Goal: Task Accomplishment & Management: Manage account settings

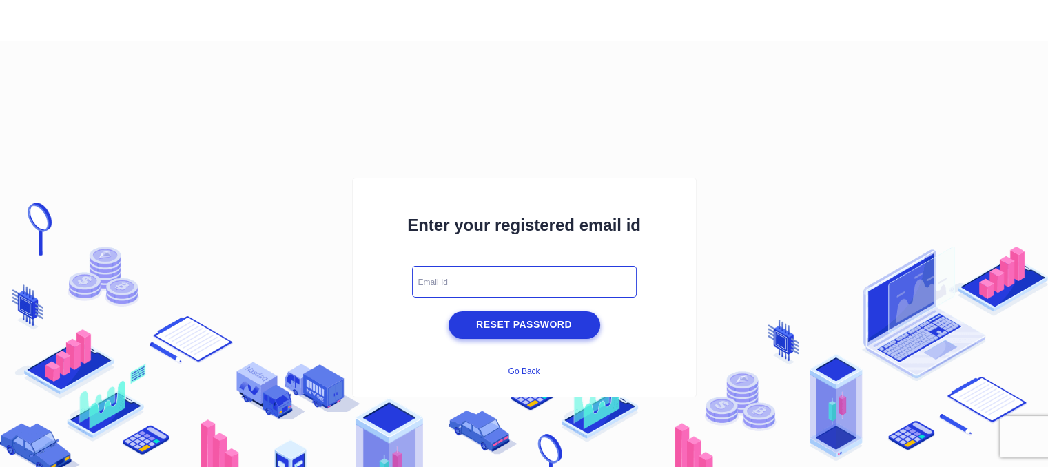
click at [431, 289] on input "text" at bounding box center [524, 282] width 225 height 32
type input "[EMAIL_ADDRESS][DOMAIN_NAME]"
click at [519, 327] on span "Reset Password" at bounding box center [524, 324] width 145 height 17
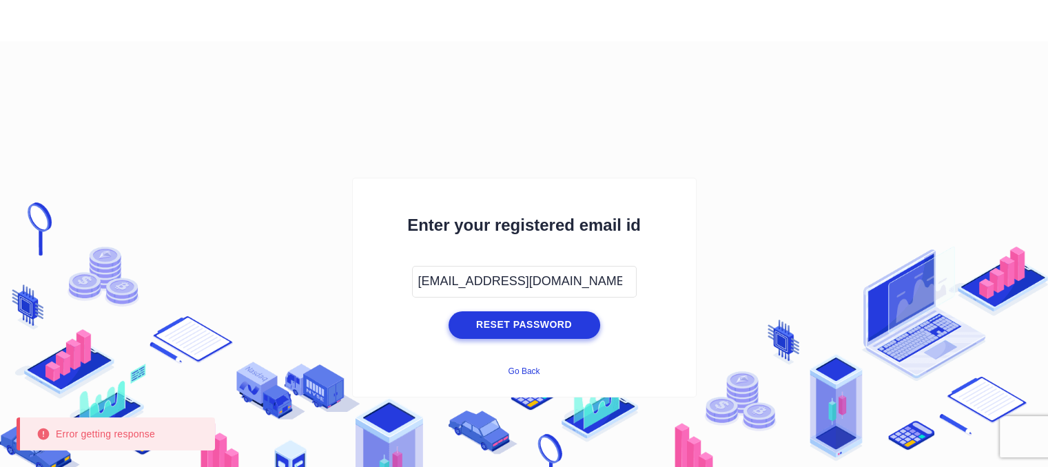
click at [518, 368] on button "Go Back" at bounding box center [524, 372] width 32 height 10
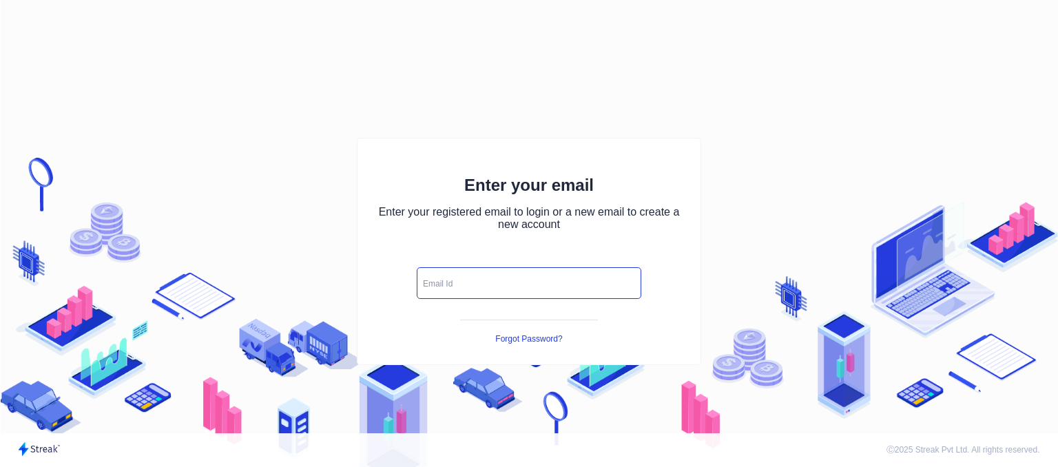
click at [466, 285] on input "text" at bounding box center [529, 283] width 225 height 32
type input "ghanshyambunker8@gmail.com"
click at [623, 281] on icon "button" at bounding box center [624, 282] width 6 height 3
click at [630, 285] on icon "button" at bounding box center [625, 282] width 15 height 15
click at [630, 284] on icon "button" at bounding box center [625, 282] width 15 height 15
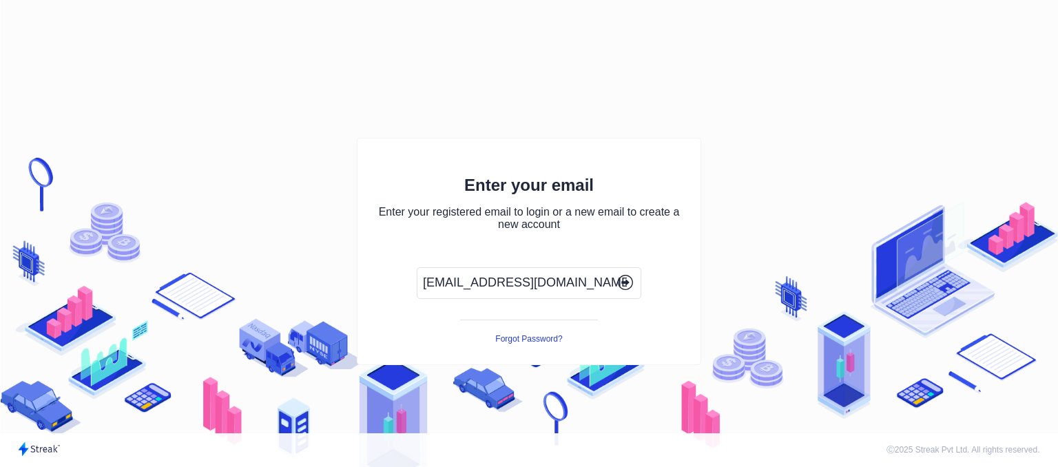
click at [630, 284] on icon "button" at bounding box center [625, 282] width 15 height 15
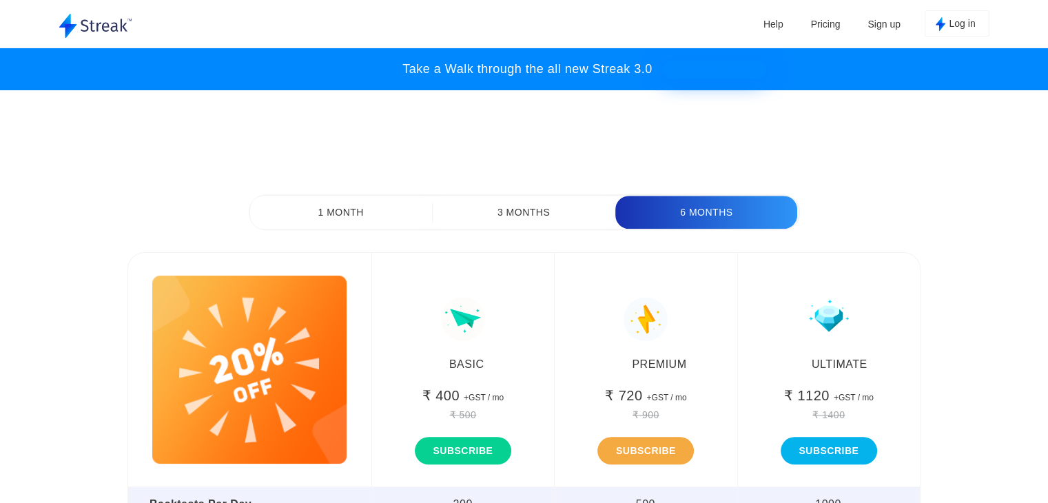
scroll to position [6380, 0]
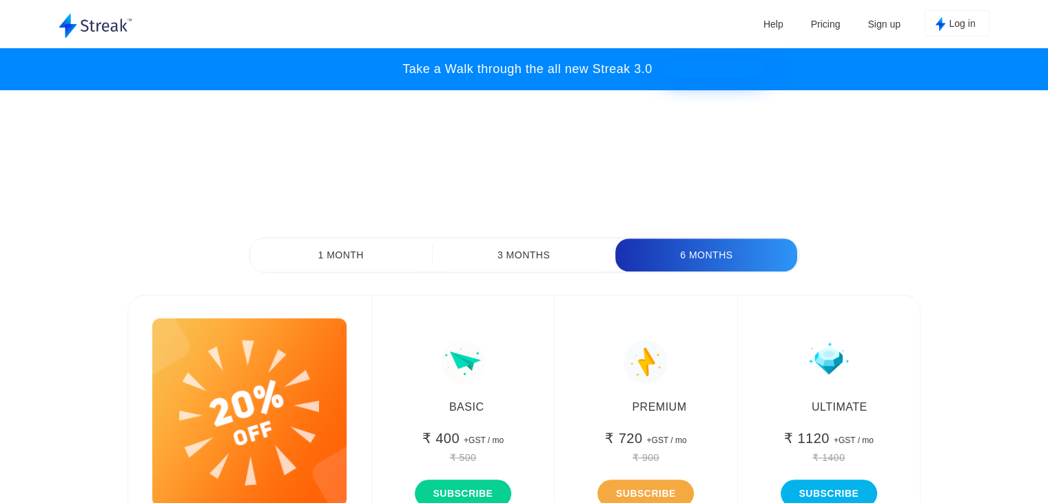
drag, startPoint x: 350, startPoint y: 254, endPoint x: 358, endPoint y: 258, distance: 8.6
click at [351, 254] on button "1 Month" at bounding box center [341, 254] width 182 height 33
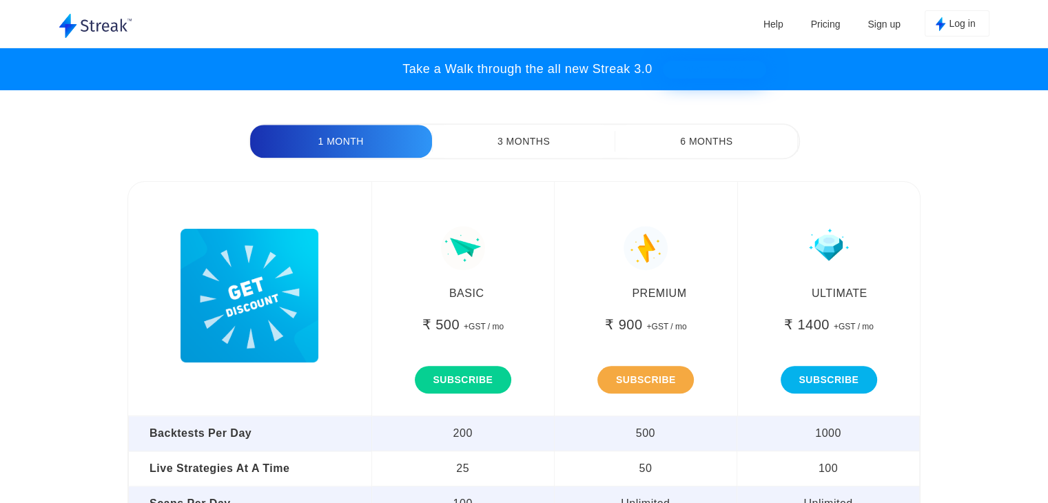
scroll to position [6518, 0]
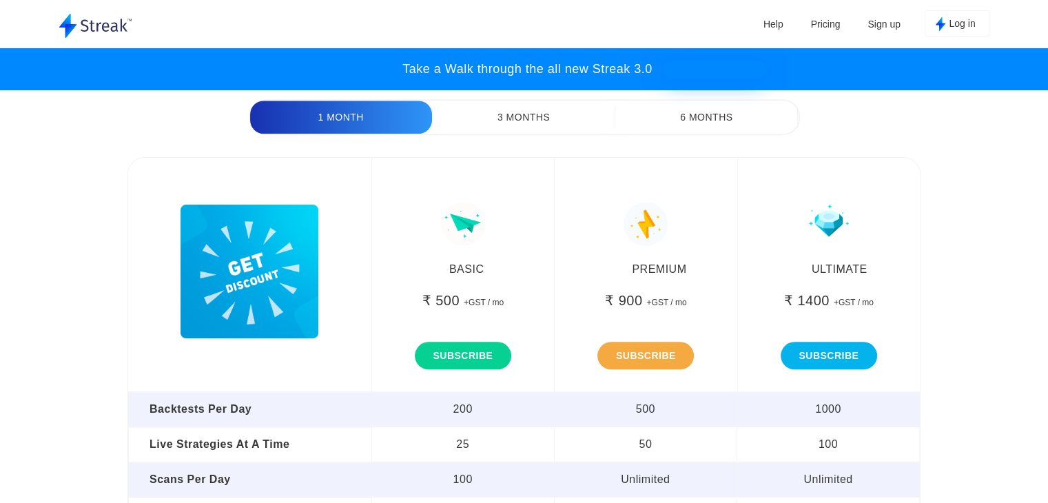
click at [300, 271] on img "button" at bounding box center [250, 272] width 138 height 134
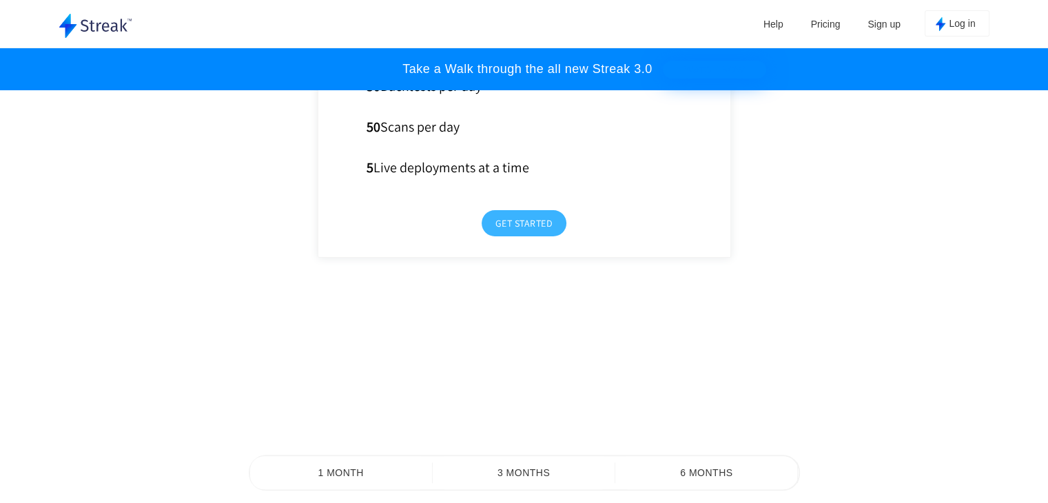
scroll to position [6173, 0]
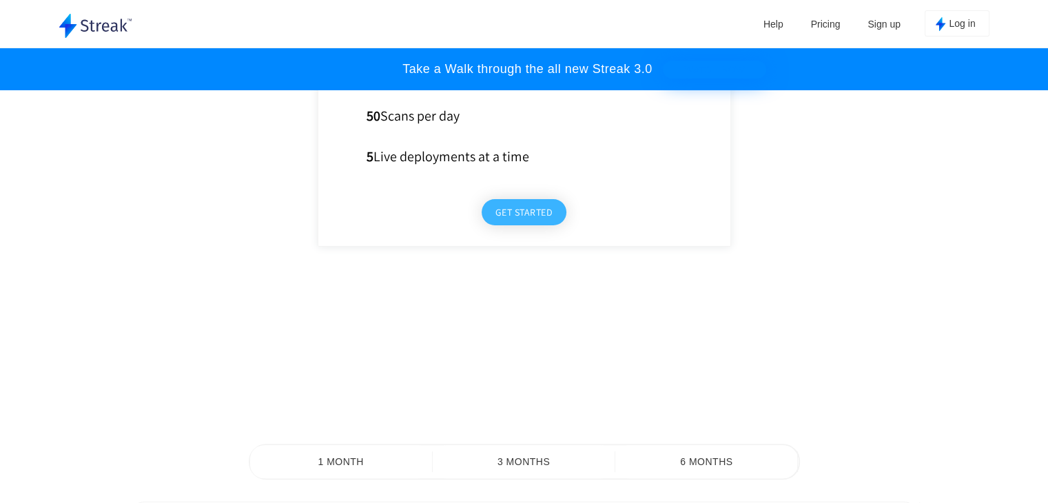
click at [531, 225] on button "Get started" at bounding box center [524, 212] width 85 height 26
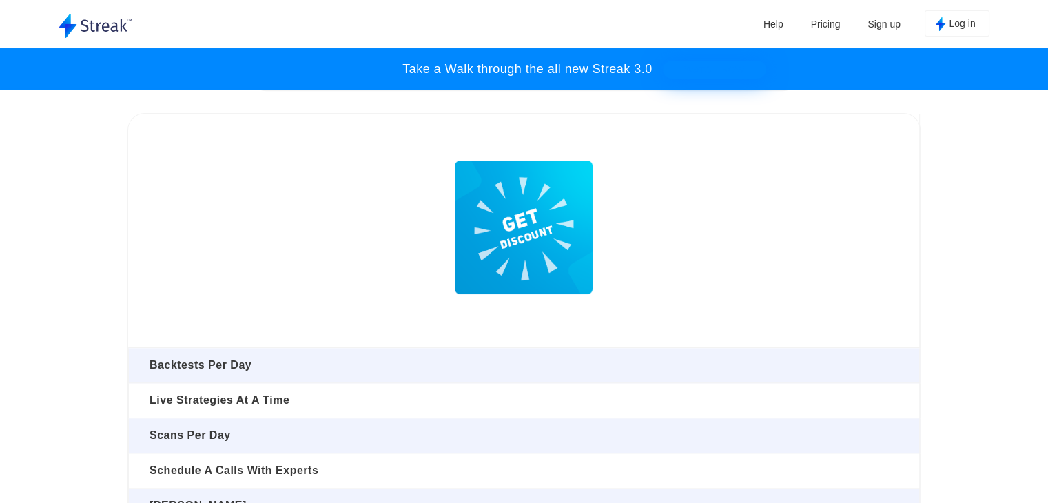
scroll to position [6587, 0]
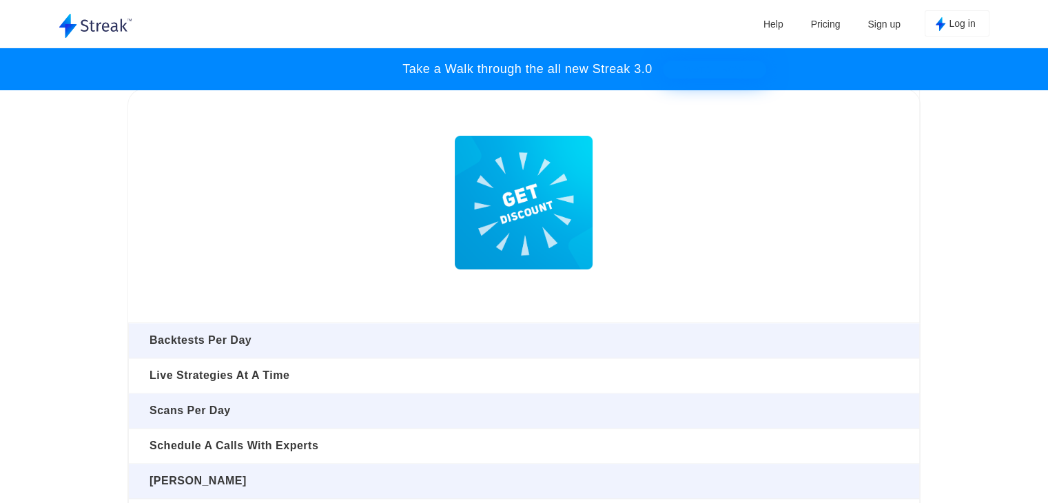
click at [535, 205] on img "button" at bounding box center [524, 203] width 138 height 134
click at [531, 223] on img "button" at bounding box center [524, 203] width 138 height 134
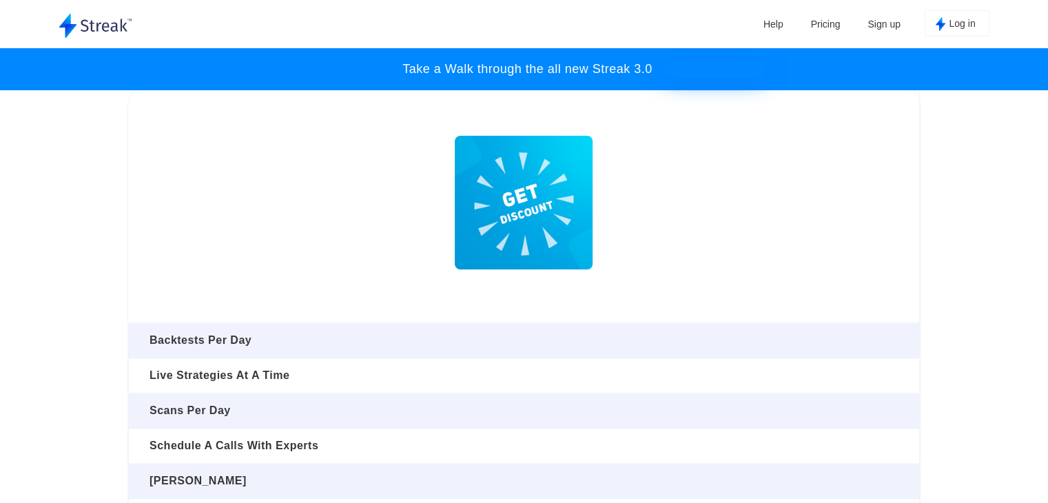
click at [834, 23] on link "Pricing" at bounding box center [825, 24] width 43 height 21
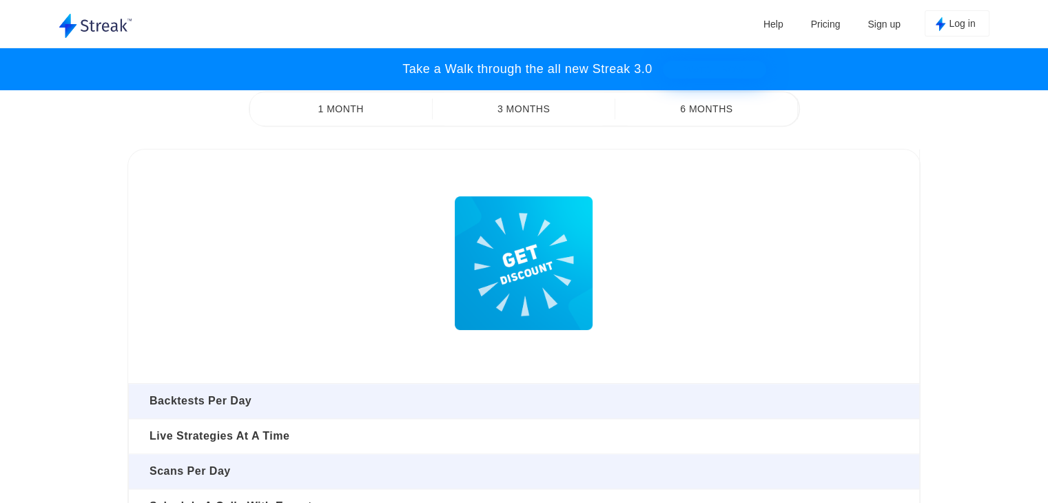
click at [769, 17] on link "Help" at bounding box center [773, 24] width 34 height 21
drag, startPoint x: 825, startPoint y: 19, endPoint x: 896, endPoint y: 23, distance: 70.4
click at [827, 19] on link "Pricing" at bounding box center [825, 24] width 43 height 21
click at [884, 25] on link "Sign up" at bounding box center [884, 24] width 46 height 21
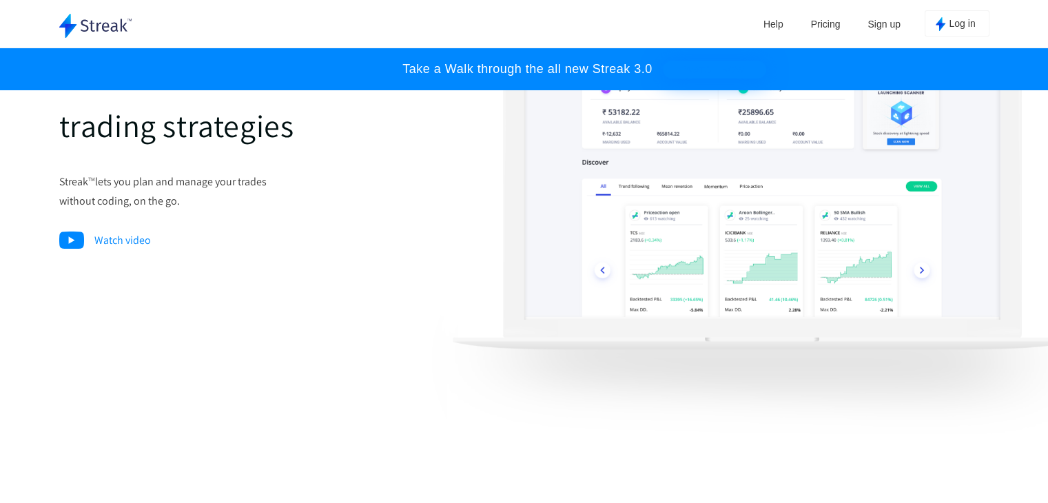
scroll to position [0, 0]
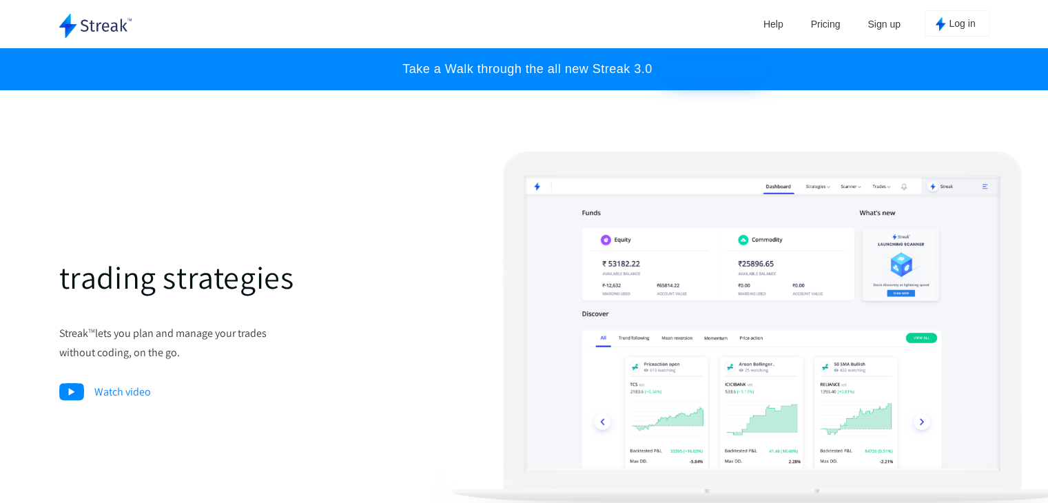
click at [955, 25] on span "Log in" at bounding box center [962, 24] width 26 height 13
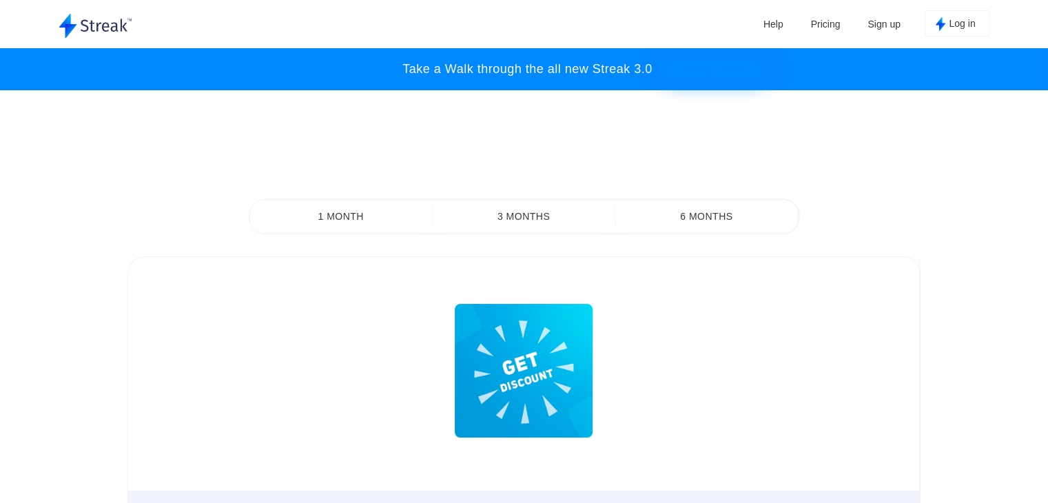
scroll to position [6476, 0]
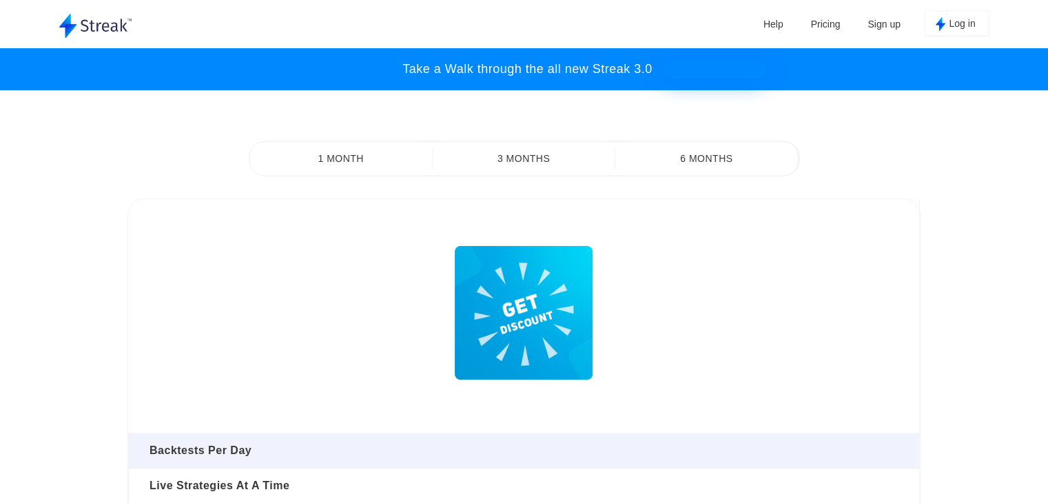
click at [354, 152] on button "1 Month" at bounding box center [341, 158] width 182 height 33
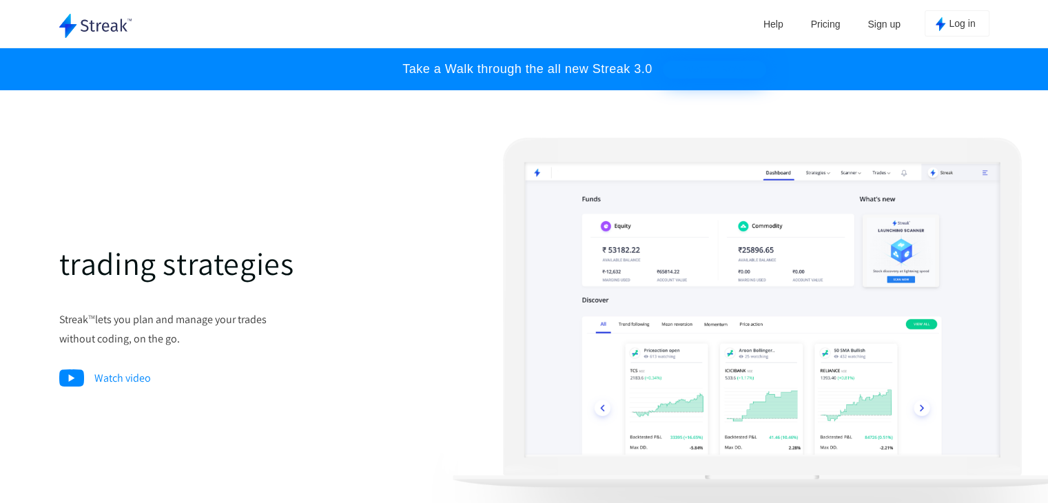
scroll to position [0, 0]
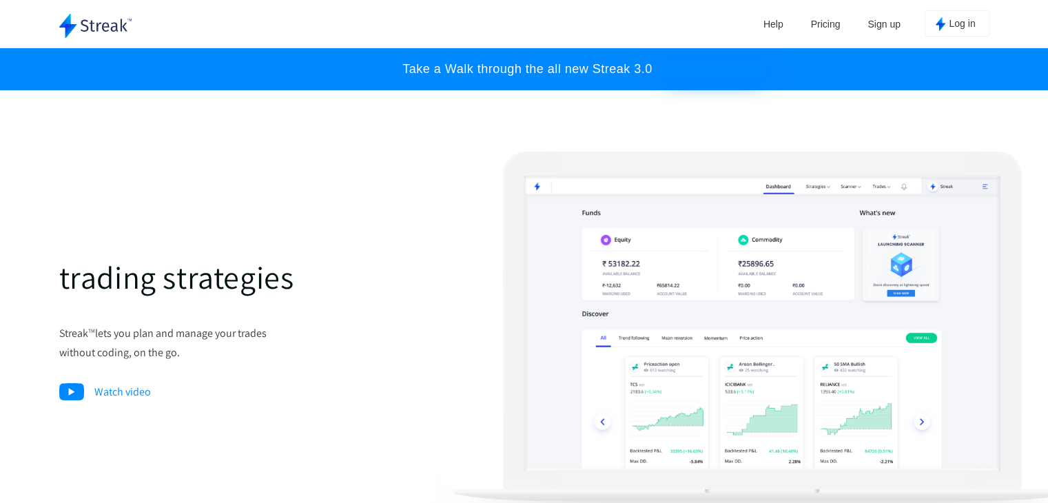
click at [937, 17] on img "button" at bounding box center [941, 24] width 10 height 14
click at [881, 23] on link "Sign up" at bounding box center [884, 24] width 46 height 21
click at [876, 33] on link "Sign up" at bounding box center [884, 24] width 46 height 21
click at [942, 21] on img "button" at bounding box center [941, 24] width 10 height 14
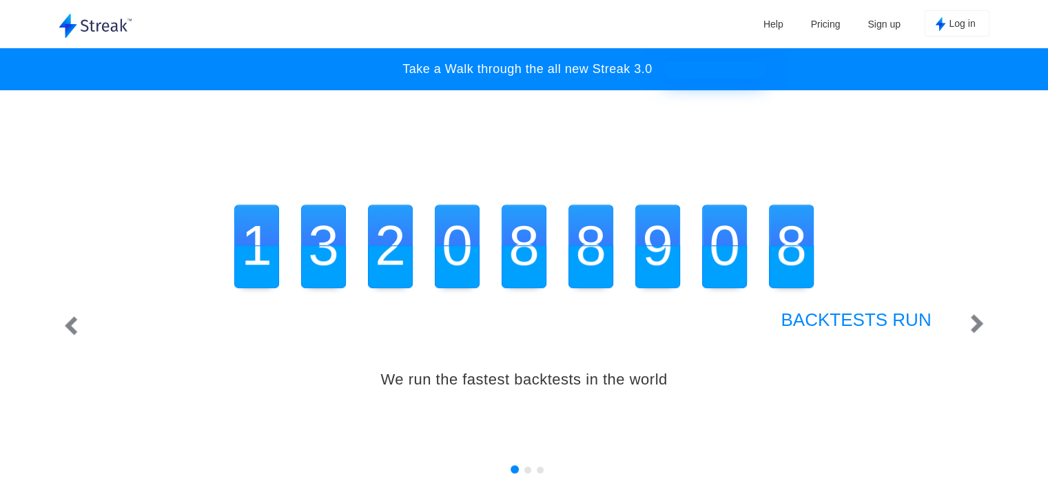
scroll to position [1240, 0]
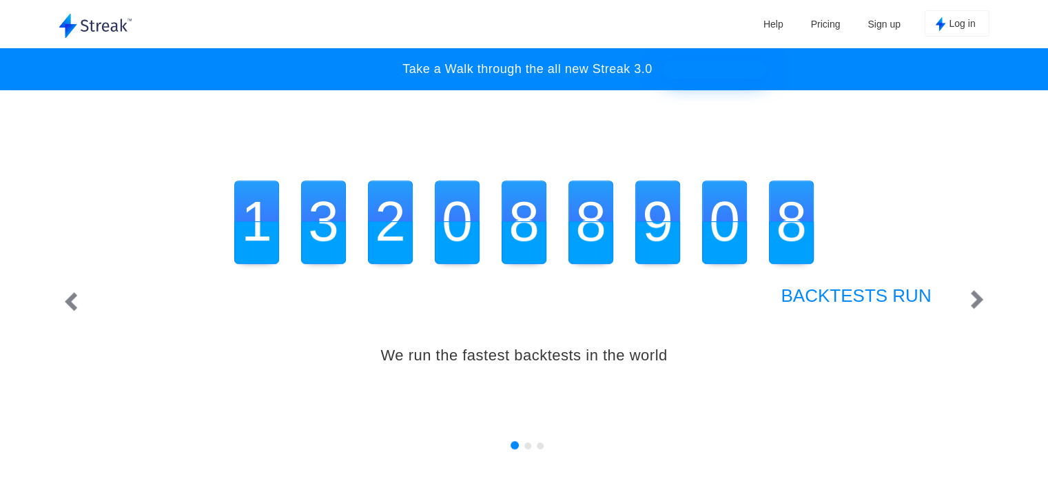
click at [822, 298] on h3 "BACKTESTS RUN" at bounding box center [524, 295] width 814 height 21
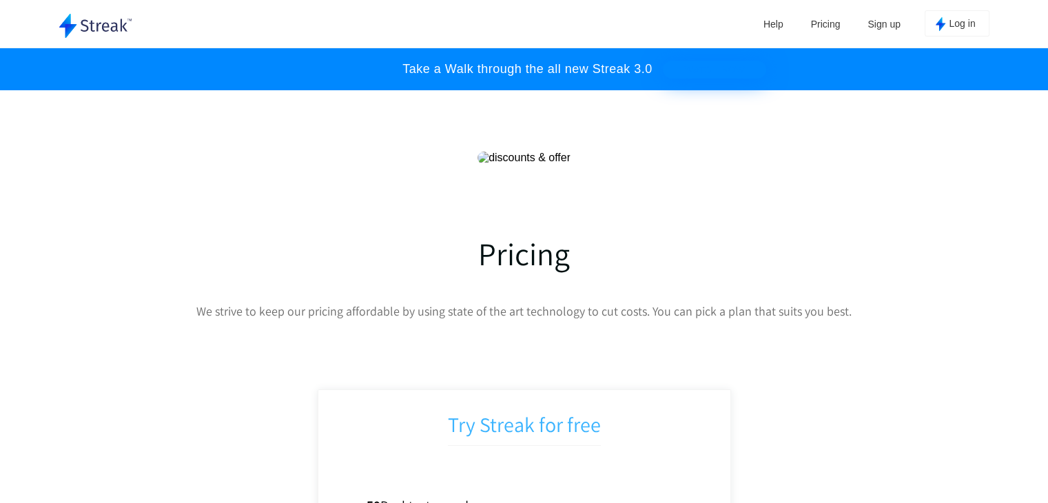
scroll to position [5719, 0]
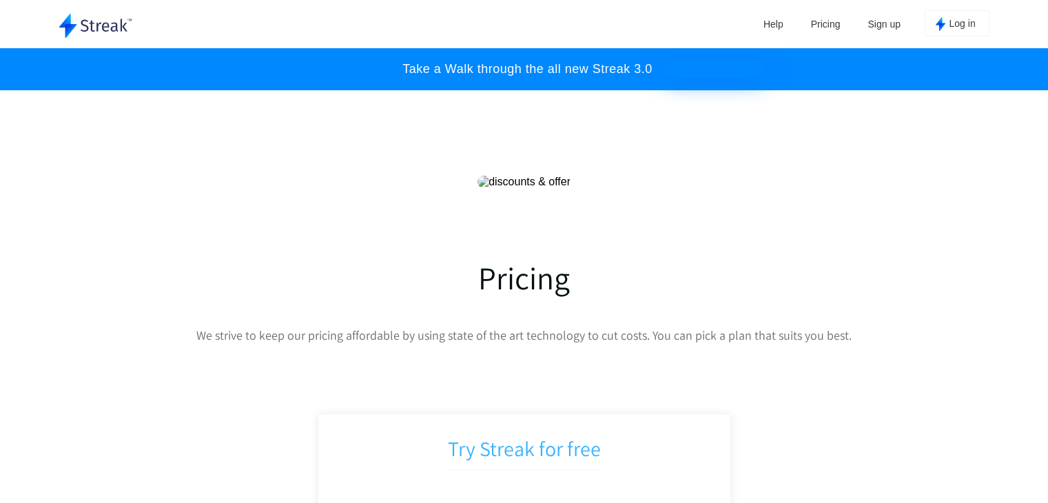
click at [553, 324] on div "Pricing We strive to keep our pricing affordable by using state of the art tech…" at bounding box center [524, 479] width 930 height 444
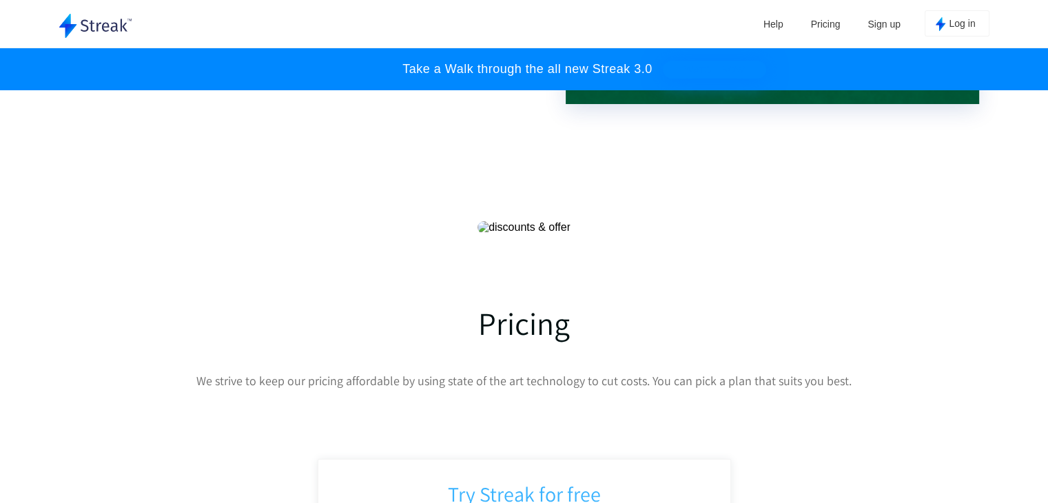
scroll to position [5994, 0]
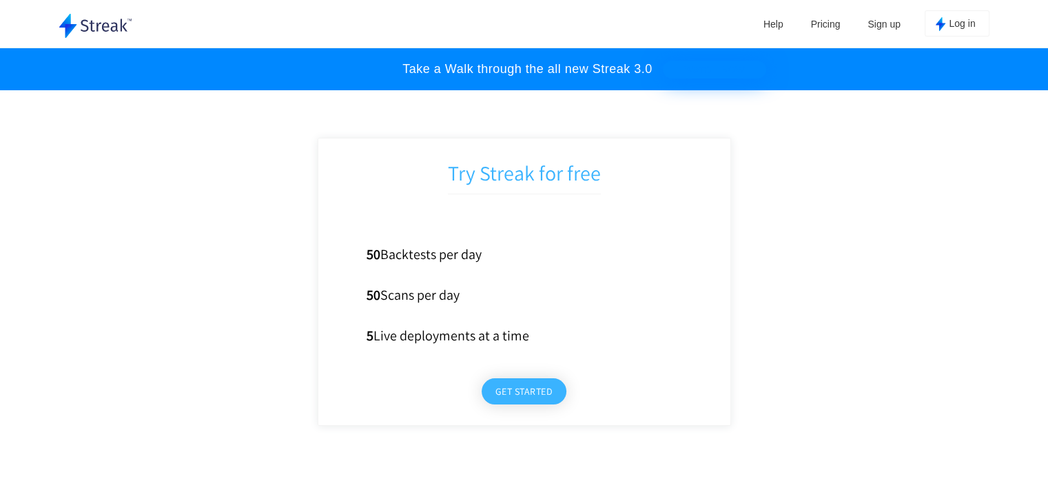
click at [523, 395] on button "Get started" at bounding box center [524, 391] width 85 height 26
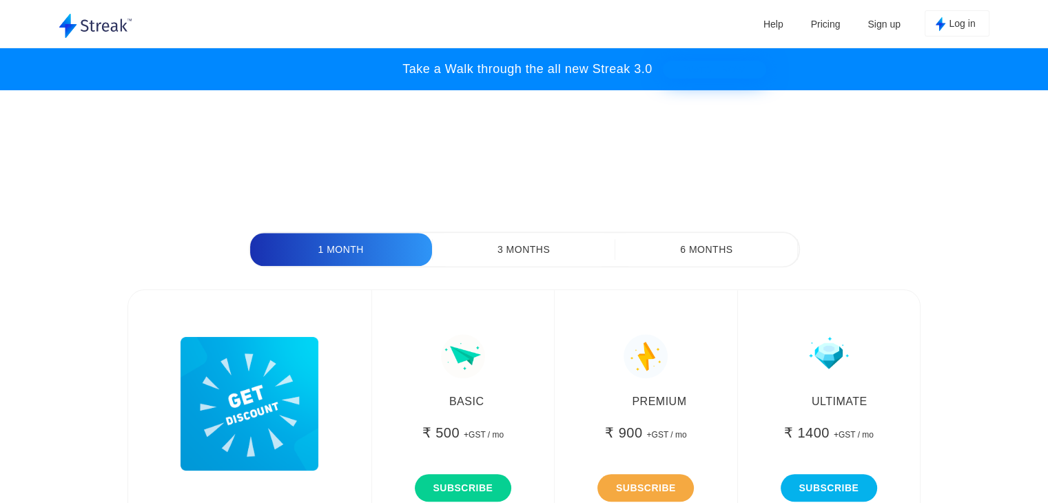
scroll to position [6545, 0]
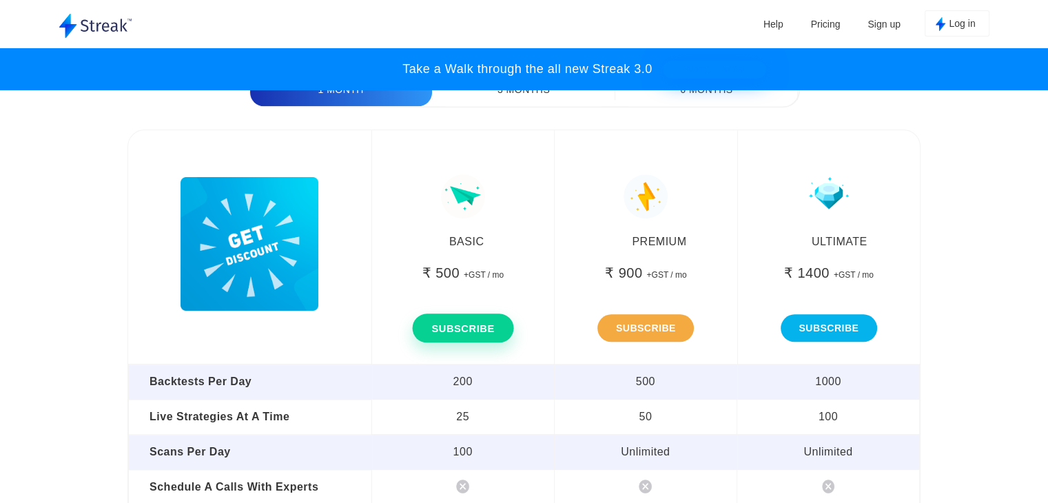
click at [484, 337] on button "SUBSCRIBE" at bounding box center [462, 327] width 101 height 29
click at [488, 328] on button "SUBSCRIBE" at bounding box center [462, 327] width 101 height 29
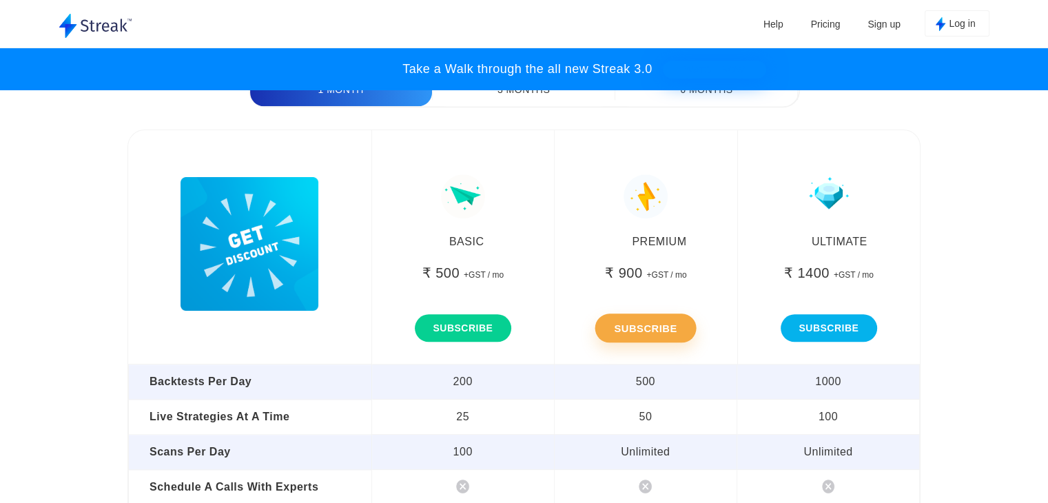
click at [653, 337] on button "SUBSCRIBE" at bounding box center [645, 327] width 101 height 29
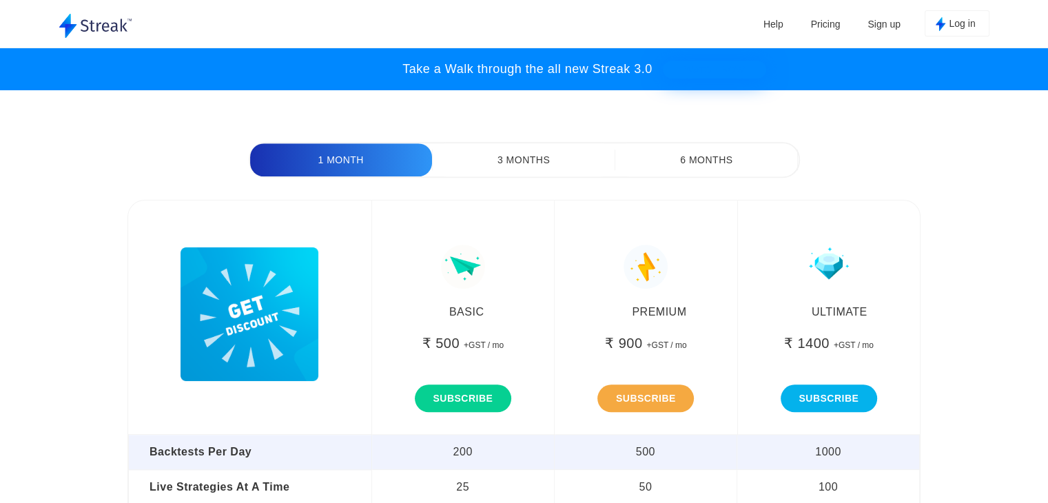
scroll to position [6339, 0]
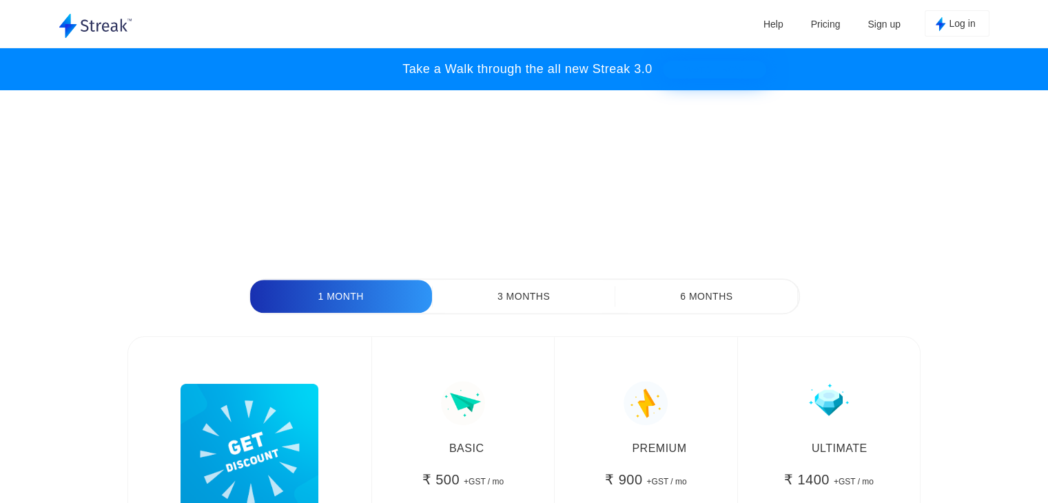
click at [585, 298] on button "3 Months" at bounding box center [524, 296] width 182 height 33
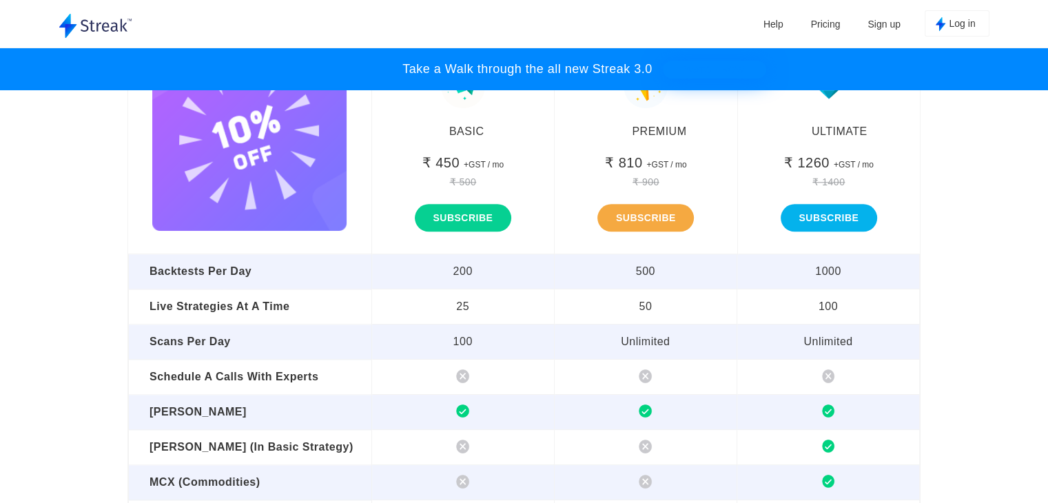
scroll to position [6587, 0]
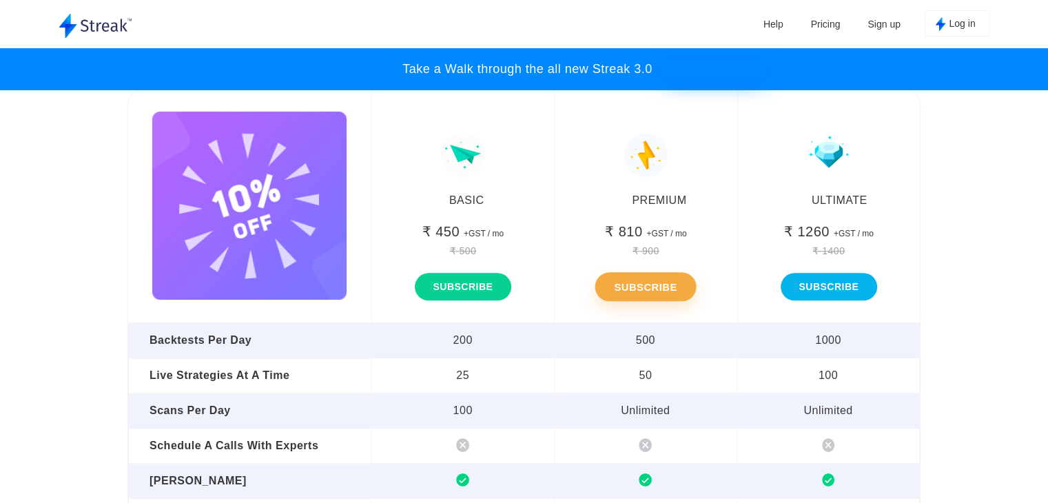
click at [624, 293] on button "SUBSCRIBE" at bounding box center [645, 286] width 101 height 29
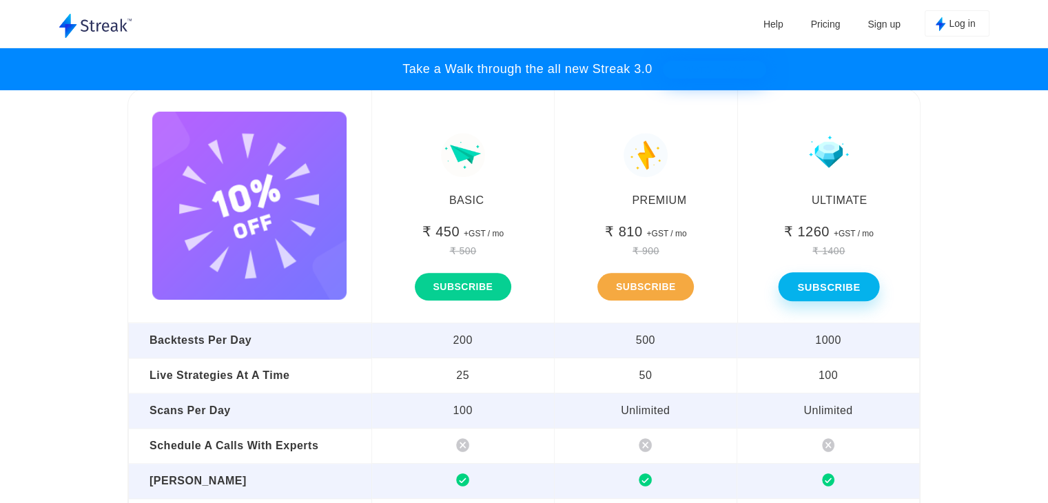
click at [854, 284] on button "SUBSCRIBE" at bounding box center [828, 286] width 101 height 29
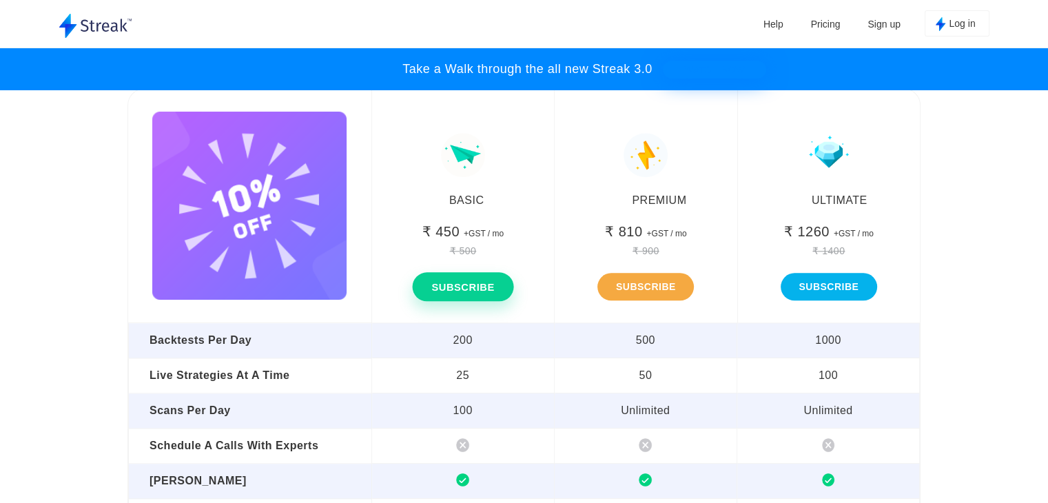
click at [436, 293] on button "SUBSCRIBE" at bounding box center [462, 286] width 101 height 29
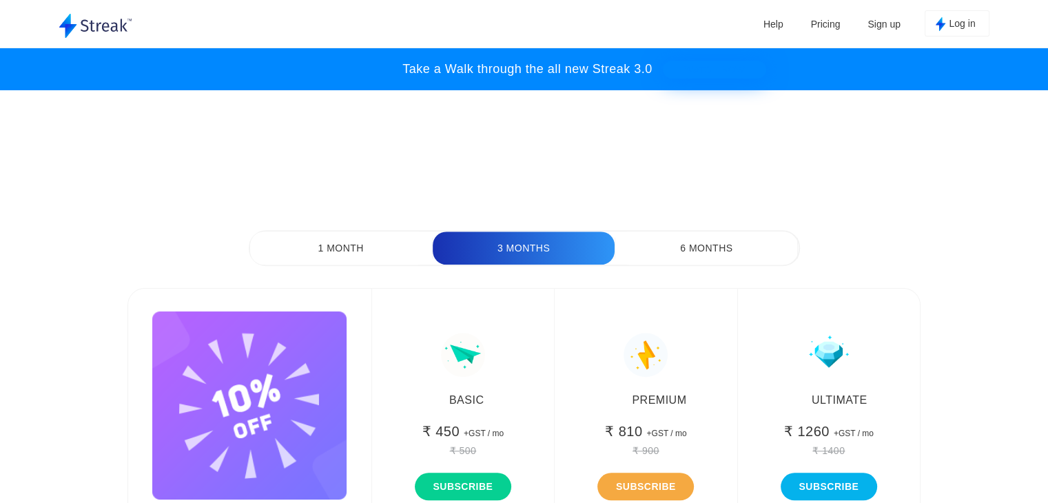
scroll to position [6380, 0]
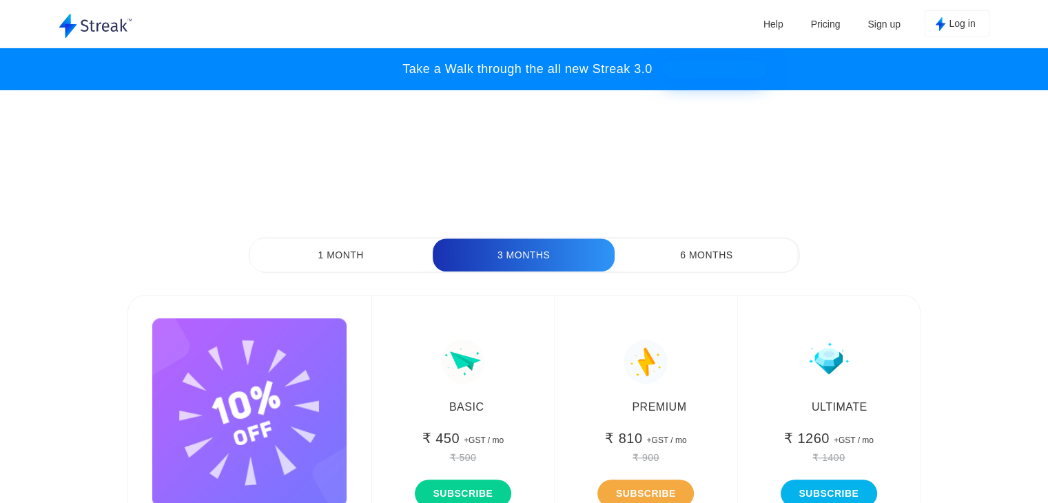
click at [740, 265] on button "6 Months" at bounding box center [706, 254] width 182 height 33
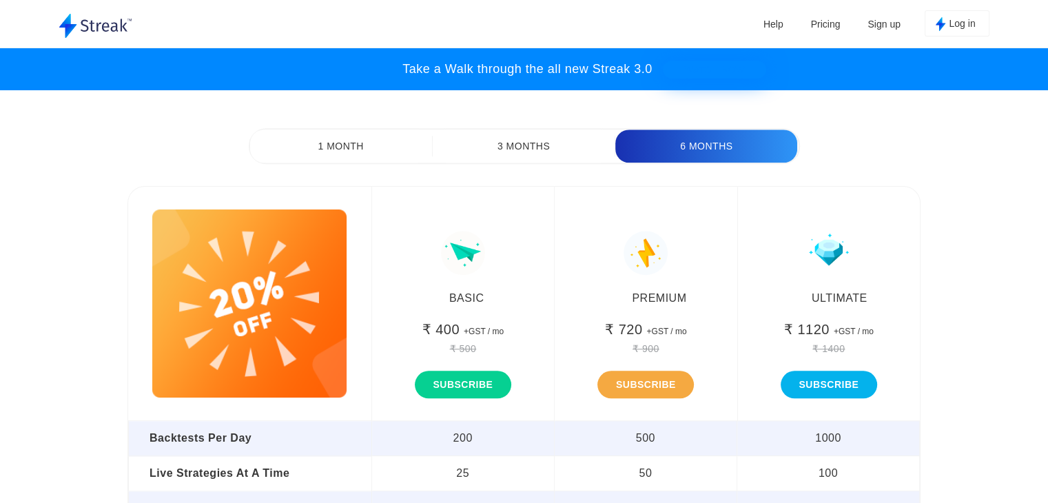
scroll to position [6518, 0]
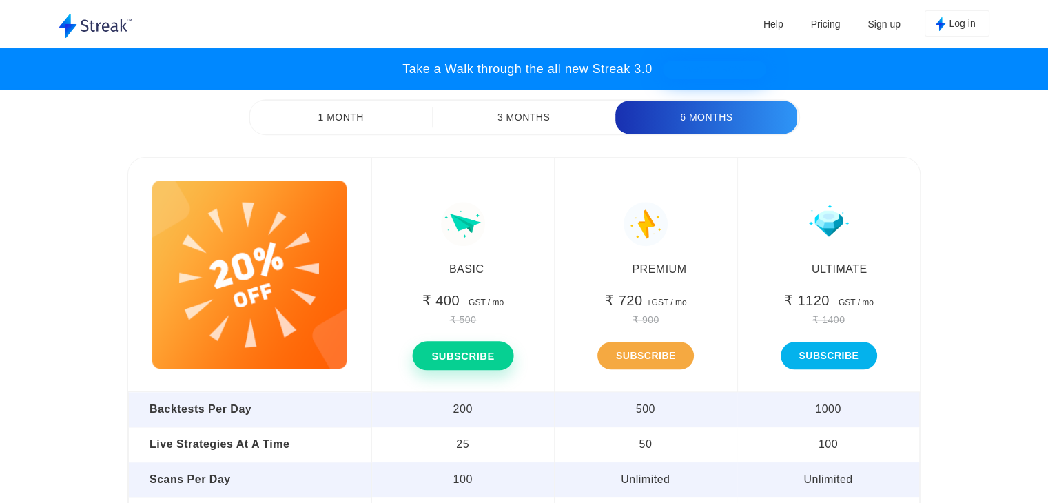
click at [495, 367] on button "SUBSCRIBE" at bounding box center [462, 355] width 101 height 29
click at [681, 373] on div "PREMIUM ₹ 720 +GST / mo ₹ 900 SUBSCRIBE" at bounding box center [646, 275] width 183 height 234
click at [319, 125] on button "1 Month" at bounding box center [341, 117] width 182 height 33
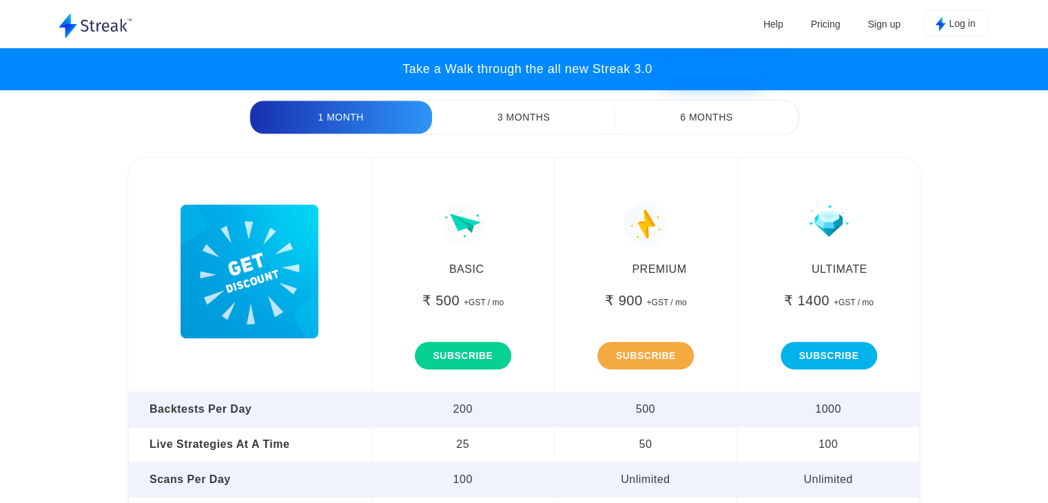
click at [678, 125] on button "6 Months" at bounding box center [706, 117] width 182 height 33
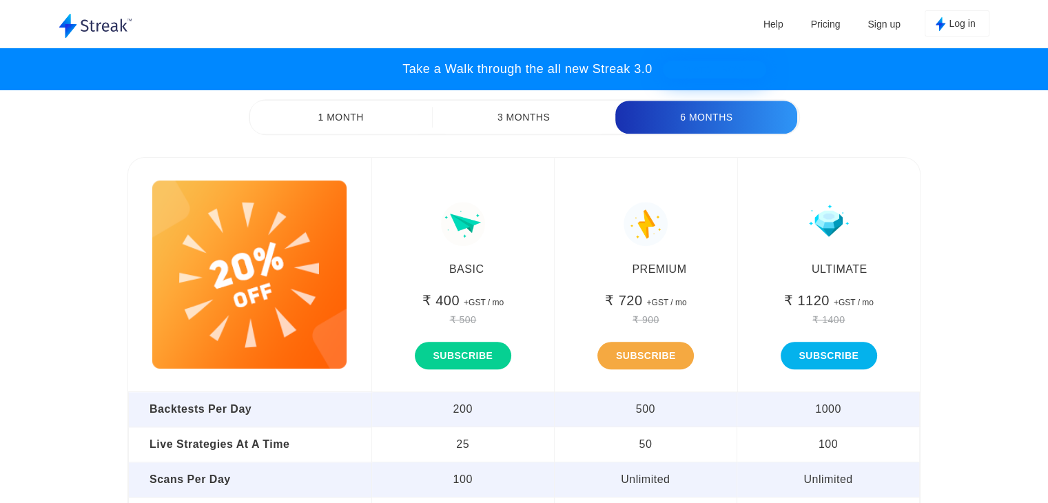
click at [215, 328] on img at bounding box center [249, 275] width 194 height 188
click at [477, 362] on button "SUBSCRIBE" at bounding box center [462, 355] width 101 height 29
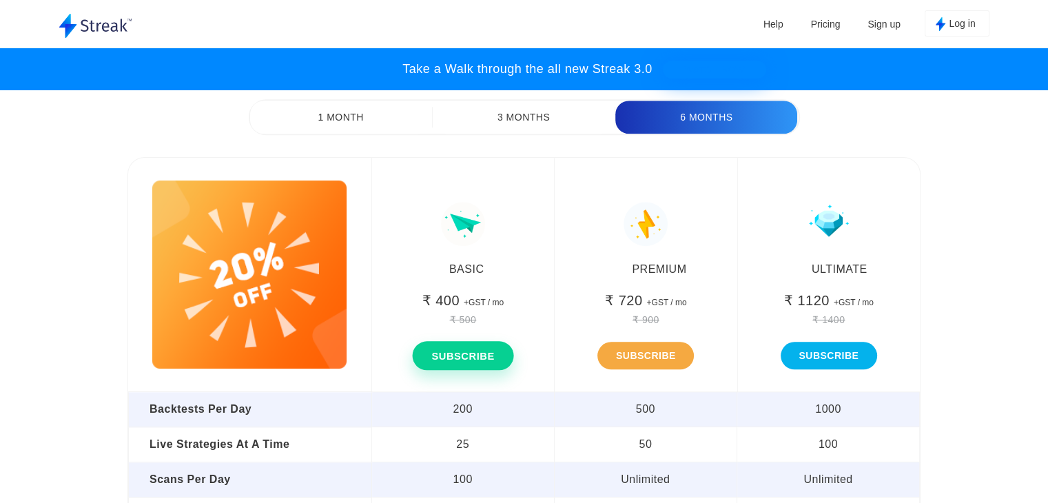
click at [477, 362] on button "SUBSCRIBE" at bounding box center [462, 355] width 101 height 29
click at [673, 356] on button "SUBSCRIBE" at bounding box center [645, 355] width 101 height 29
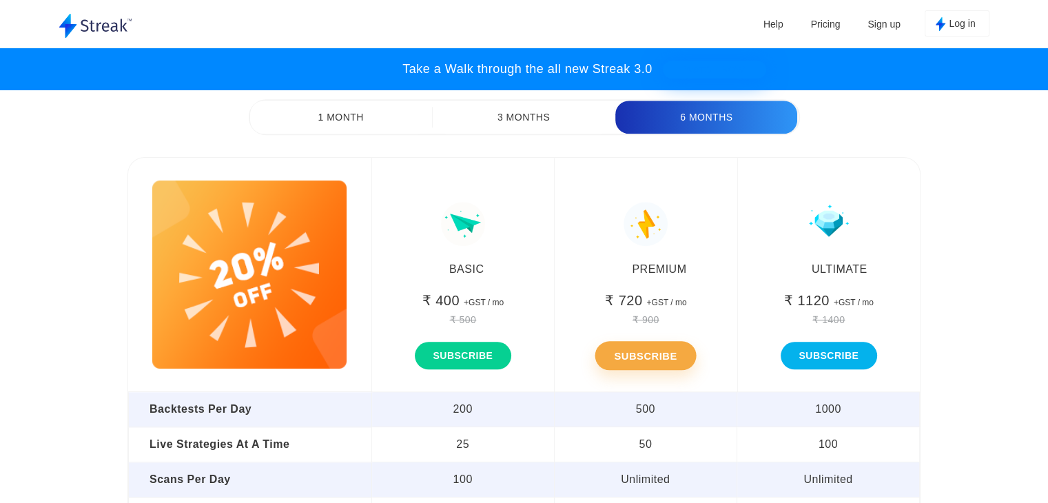
click at [672, 356] on button "SUBSCRIBE" at bounding box center [645, 355] width 101 height 29
click at [857, 356] on button "SUBSCRIBE" at bounding box center [828, 355] width 101 height 29
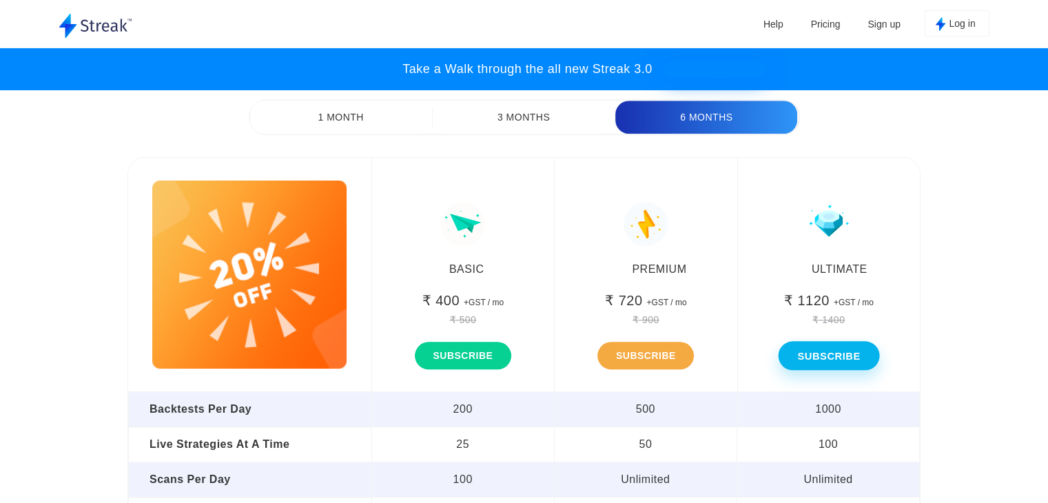
click at [857, 356] on button "SUBSCRIBE" at bounding box center [828, 355] width 101 height 29
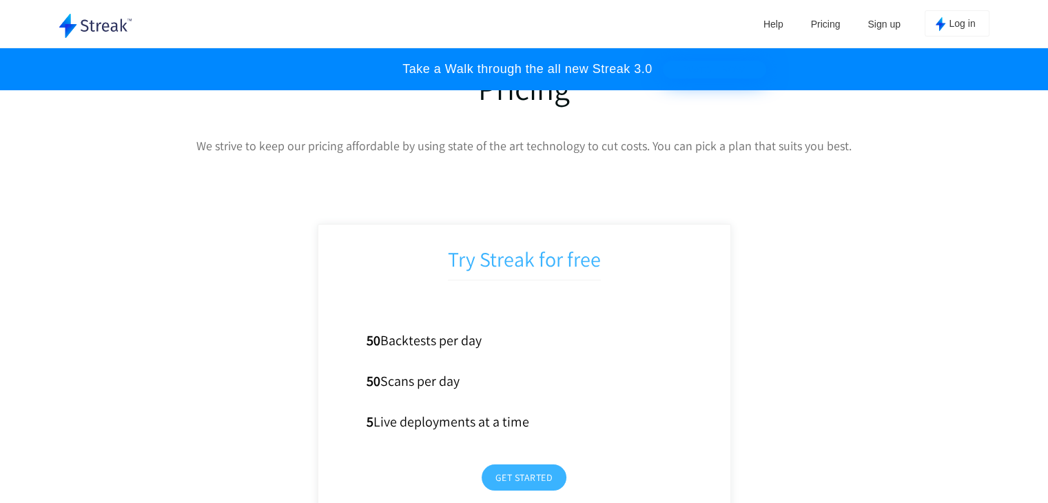
scroll to position [5829, 0]
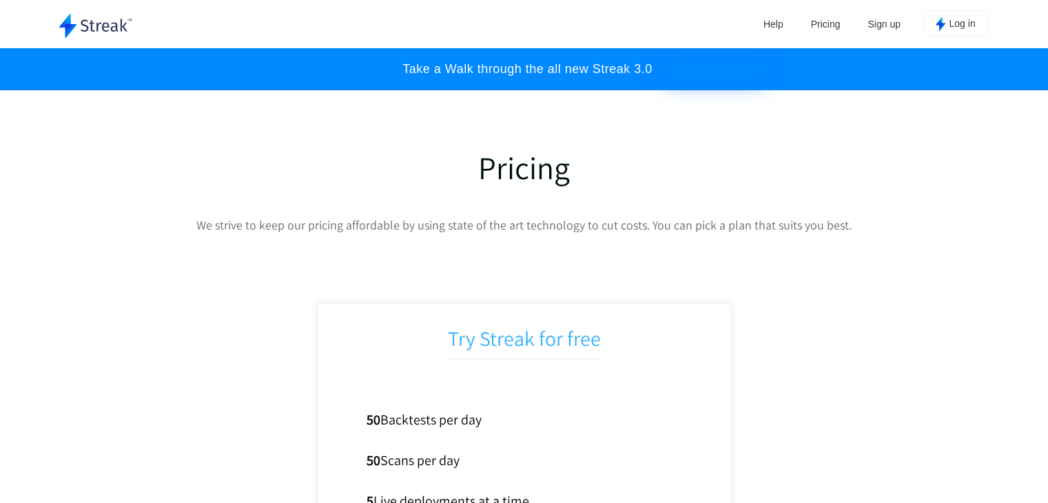
click at [551, 342] on h1 "Try Streak for free" at bounding box center [524, 342] width 153 height 35
click at [469, 347] on h1 "Try Streak for free" at bounding box center [524, 342] width 153 height 35
drag, startPoint x: 469, startPoint y: 347, endPoint x: 469, endPoint y: 364, distance: 16.5
click at [469, 360] on h1 "Try Streak for free" at bounding box center [524, 342] width 153 height 35
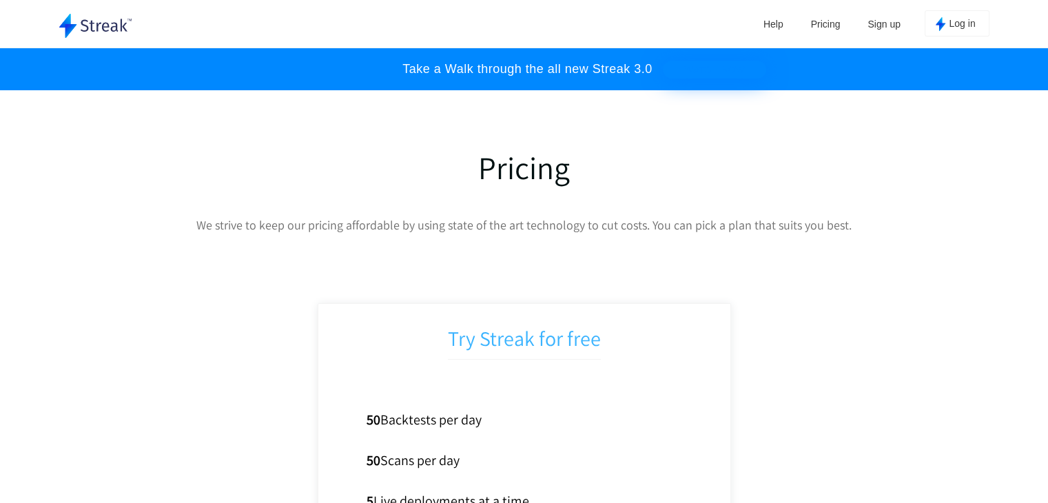
click at [824, 214] on div "Pricing We strive to keep our pricing affordable by using state of the art tech…" at bounding box center [524, 369] width 930 height 444
click at [824, 23] on link "Pricing" at bounding box center [825, 24] width 43 height 21
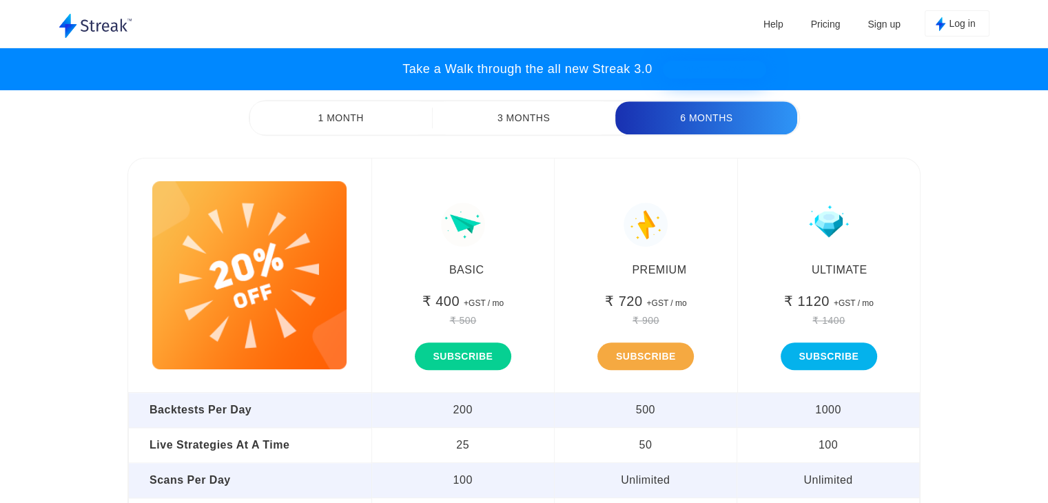
scroll to position [6526, 0]
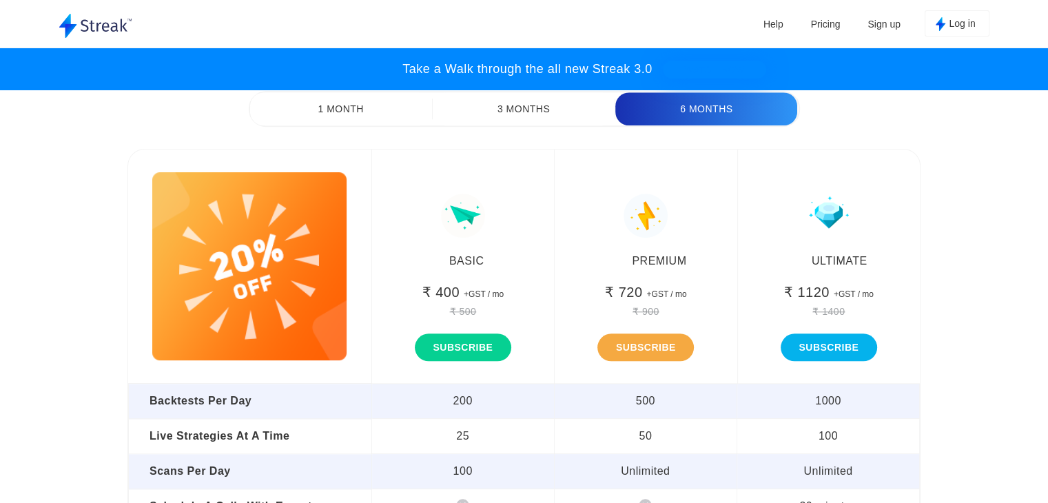
click at [791, 34] on ul "Help Pricing Sign up Log in" at bounding box center [871, 25] width 236 height 50
click at [769, 23] on link "Help" at bounding box center [773, 24] width 34 height 21
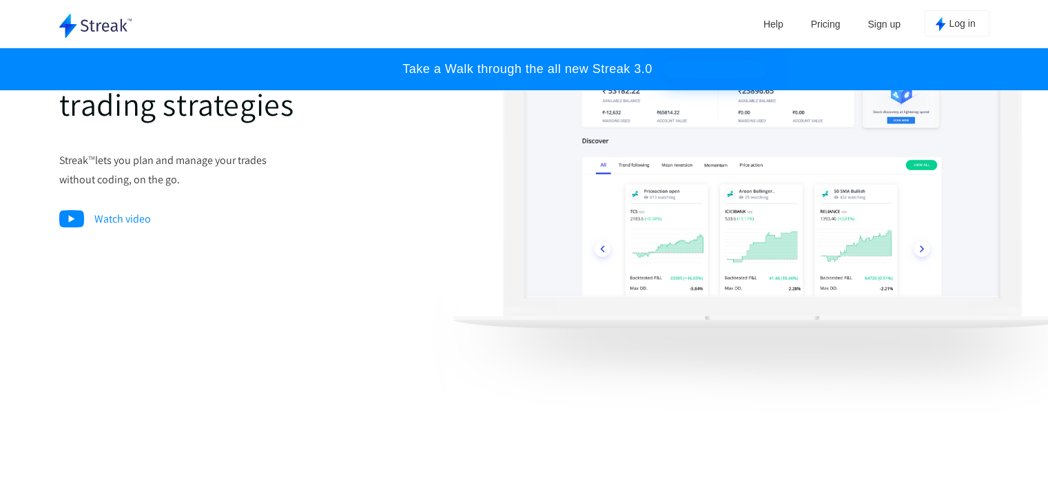
scroll to position [0, 0]
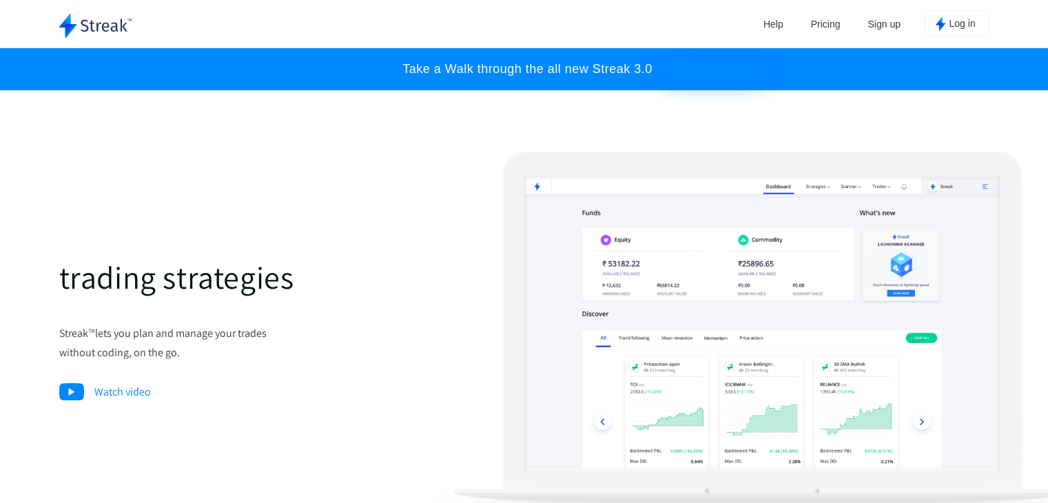
click at [759, 18] on link "Help" at bounding box center [773, 24] width 34 height 21
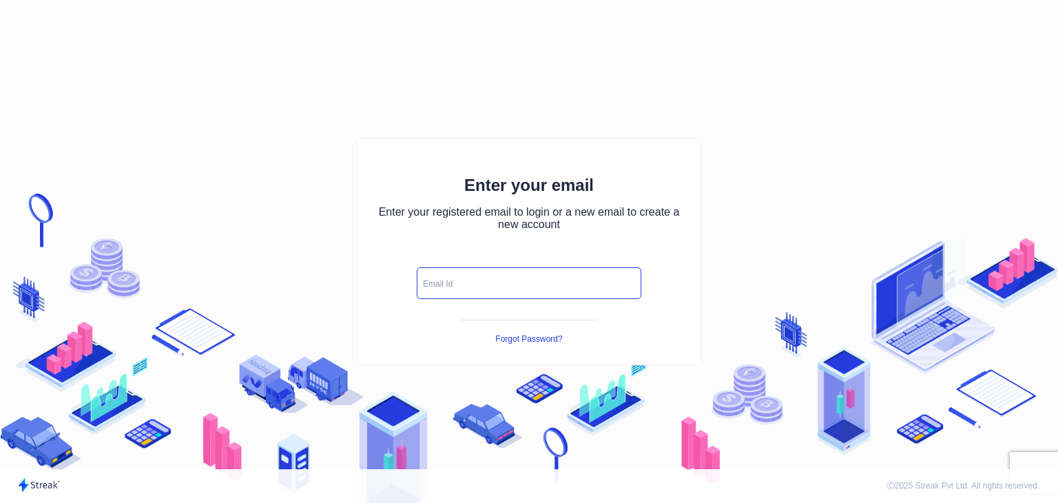
click at [515, 287] on input "text" at bounding box center [529, 283] width 225 height 32
type input "ghanshyambunker8@gmail.com"
click at [620, 282] on icon "button" at bounding box center [625, 282] width 15 height 15
click at [631, 280] on icon "button" at bounding box center [625, 282] width 15 height 15
click at [579, 284] on input "text" at bounding box center [529, 283] width 225 height 32
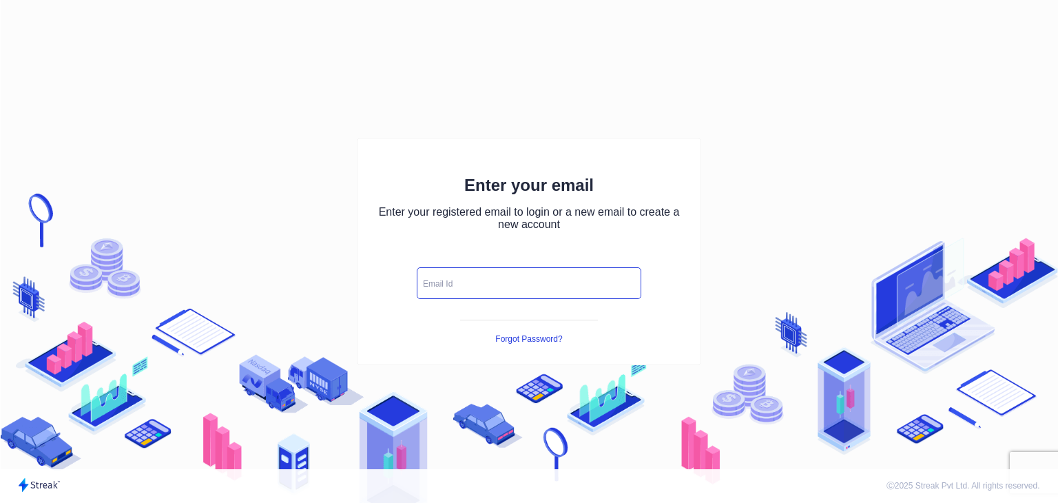
type input "[EMAIL_ADDRESS][DOMAIN_NAME]"
click at [619, 282] on button "button" at bounding box center [625, 283] width 23 height 19
click at [628, 282] on icon "button" at bounding box center [627, 282] width 3 height 6
click at [481, 278] on input "text" at bounding box center [529, 283] width 225 height 32
type input "[EMAIL_ADDRESS][DOMAIN_NAME]"
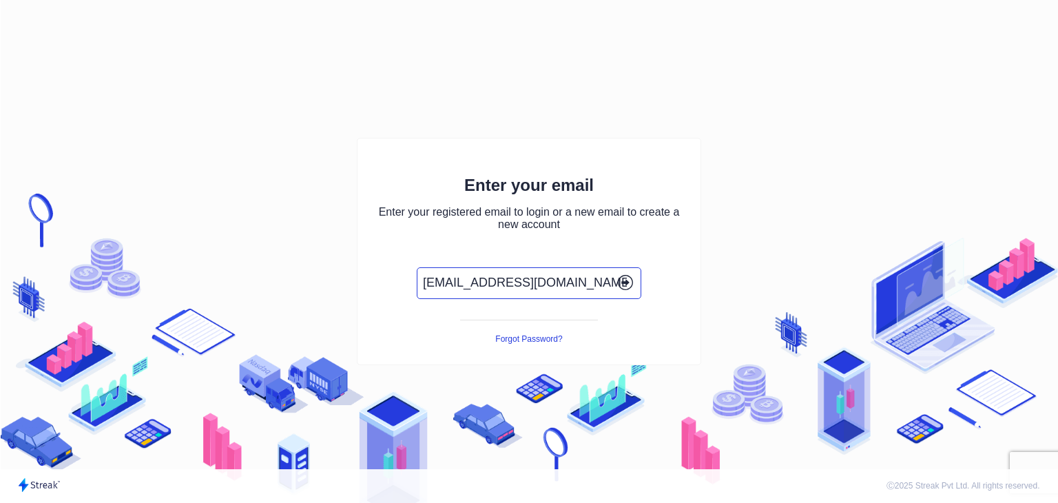
click at [621, 286] on icon "button" at bounding box center [625, 282] width 15 height 15
click at [626, 280] on icon "button" at bounding box center [627, 282] width 3 height 6
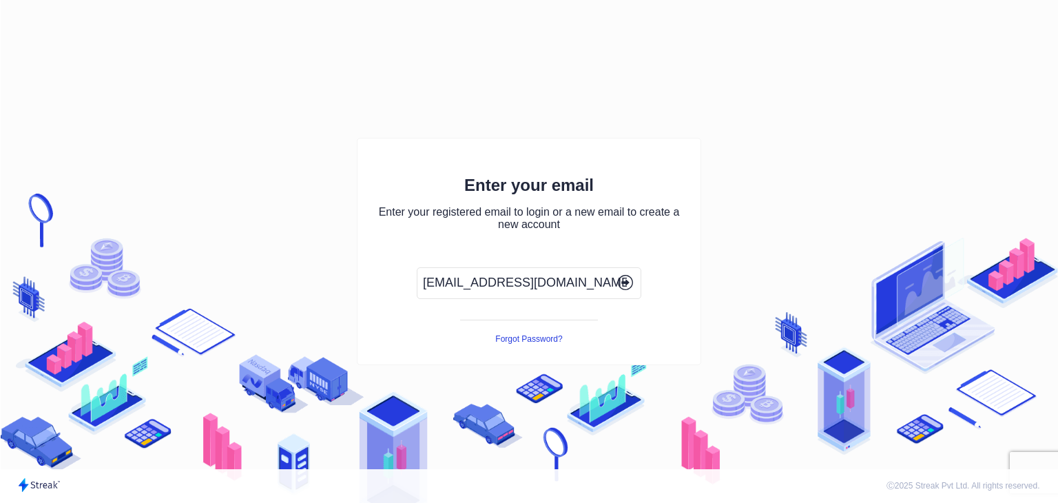
click at [626, 280] on icon "button" at bounding box center [627, 282] width 3 height 6
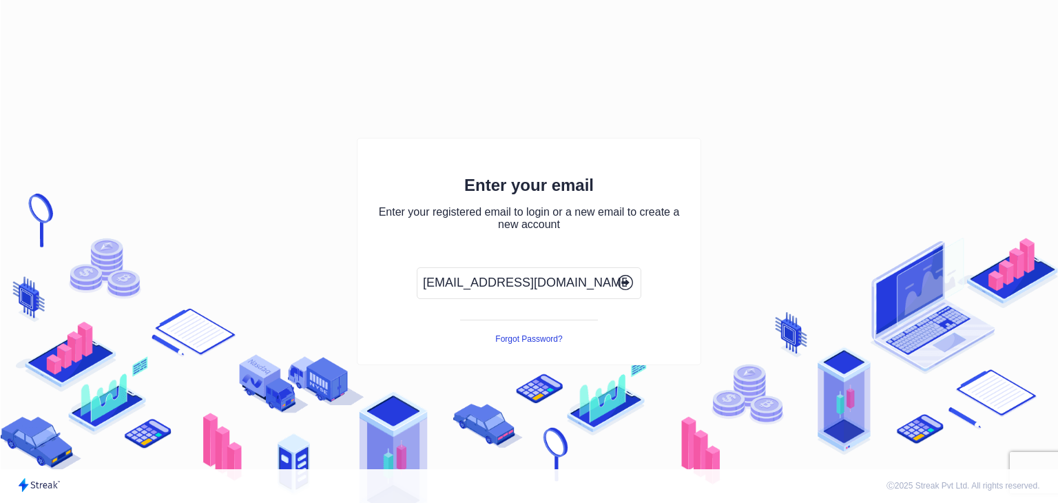
click at [626, 280] on icon "button" at bounding box center [627, 282] width 3 height 6
click at [623, 280] on icon "button" at bounding box center [625, 282] width 15 height 15
click at [621, 279] on icon "button" at bounding box center [625, 282] width 15 height 15
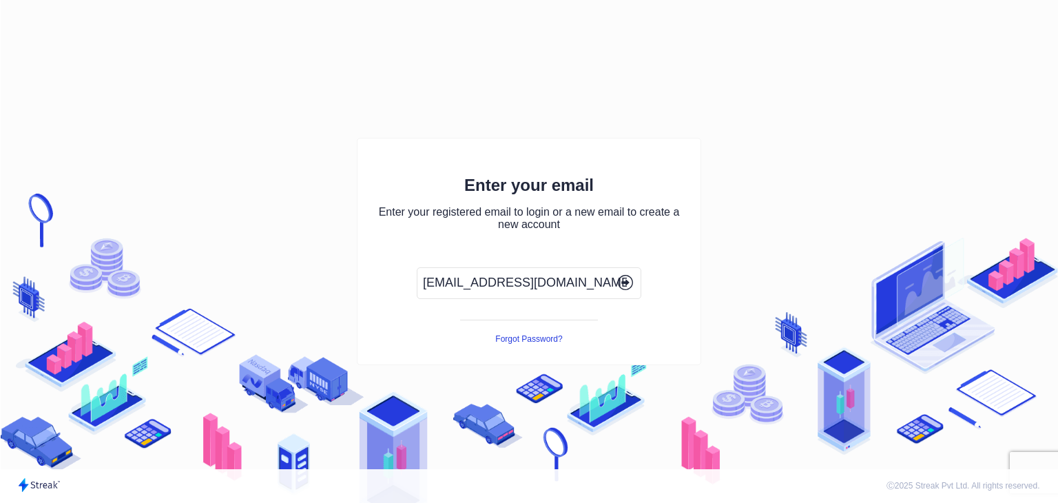
click at [621, 279] on icon "button" at bounding box center [625, 282] width 15 height 15
click at [626, 275] on icon "button" at bounding box center [625, 282] width 15 height 15
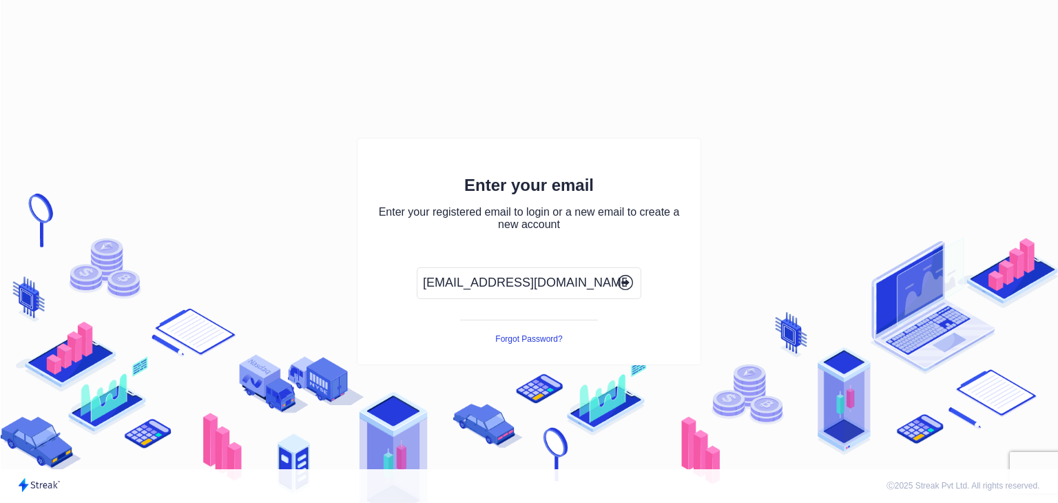
click at [619, 275] on icon "button" at bounding box center [625, 282] width 15 height 15
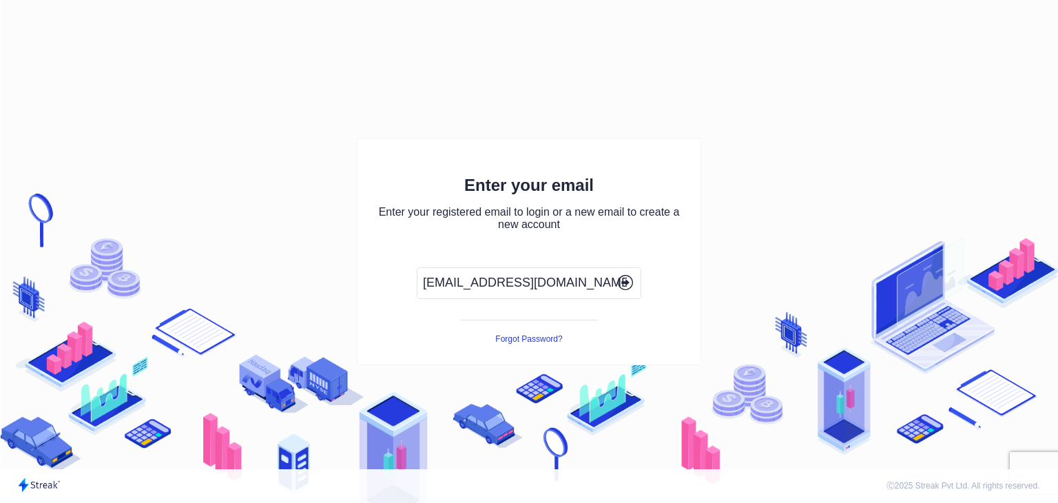
click at [619, 275] on icon "button" at bounding box center [625, 282] width 15 height 15
click at [628, 287] on icon "button" at bounding box center [625, 282] width 15 height 15
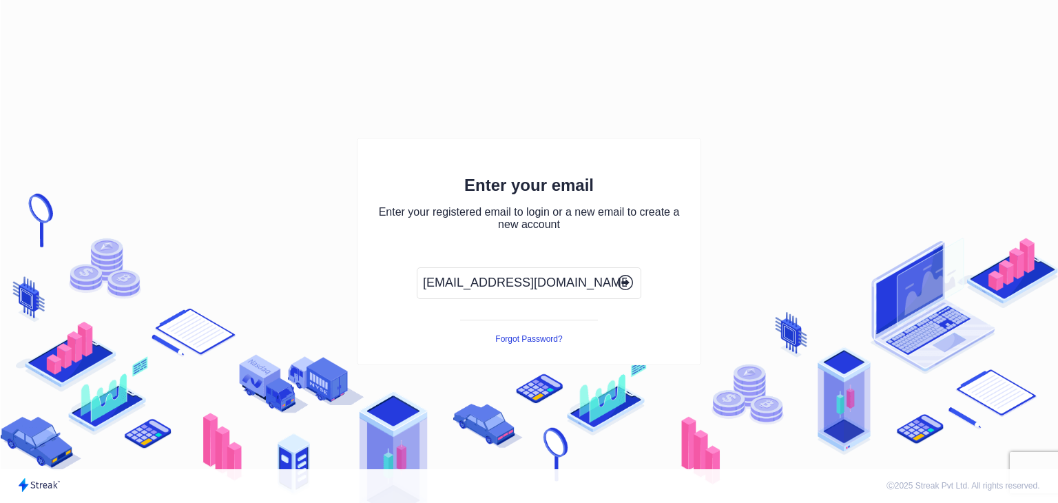
click at [628, 287] on icon "button" at bounding box center [625, 282] width 15 height 15
click at [626, 286] on icon "button" at bounding box center [625, 282] width 15 height 15
click at [618, 279] on icon "button" at bounding box center [625, 282] width 15 height 15
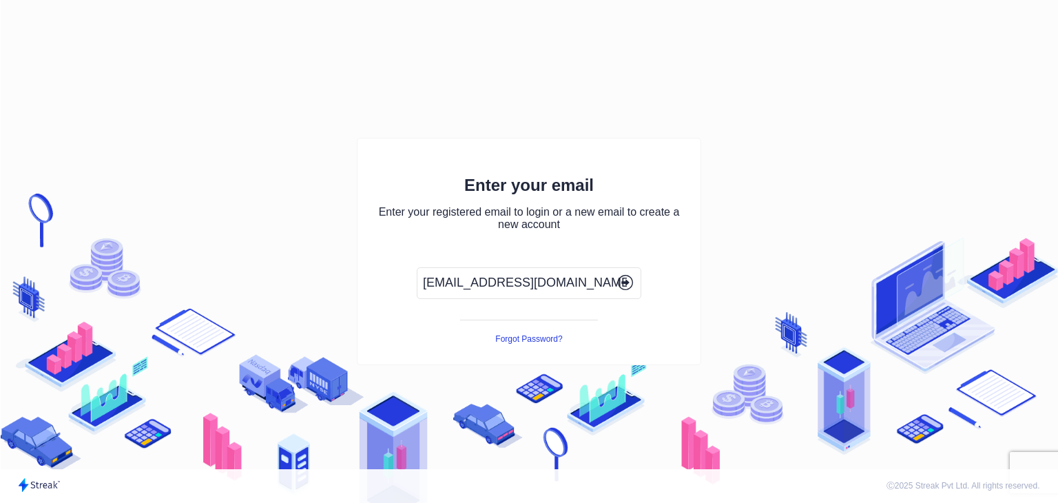
click at [618, 279] on icon "button" at bounding box center [625, 282] width 15 height 15
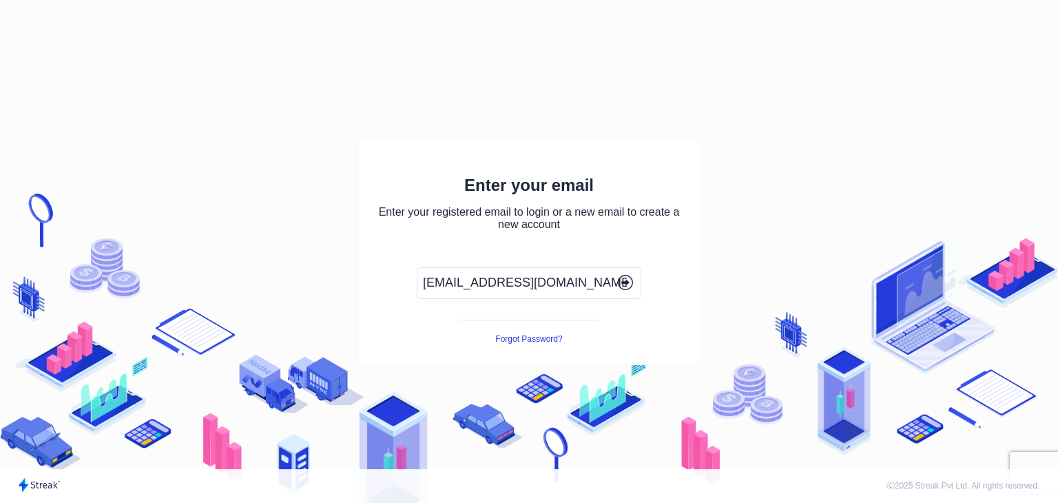
click at [618, 279] on icon "button" at bounding box center [625, 282] width 15 height 15
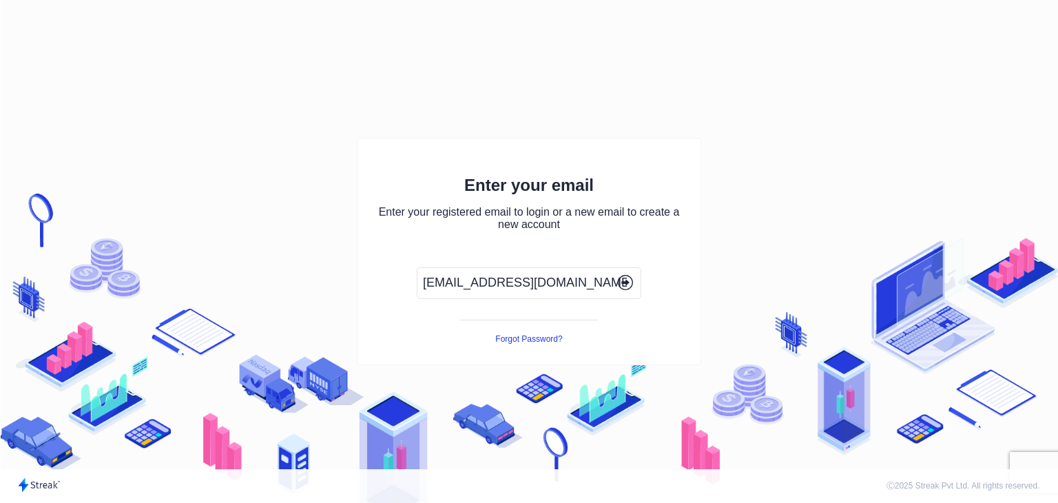
click at [618, 279] on icon "button" at bounding box center [625, 282] width 15 height 15
drag, startPoint x: 625, startPoint y: 287, endPoint x: 599, endPoint y: 307, distance: 32.5
click at [624, 290] on button "button" at bounding box center [625, 283] width 23 height 19
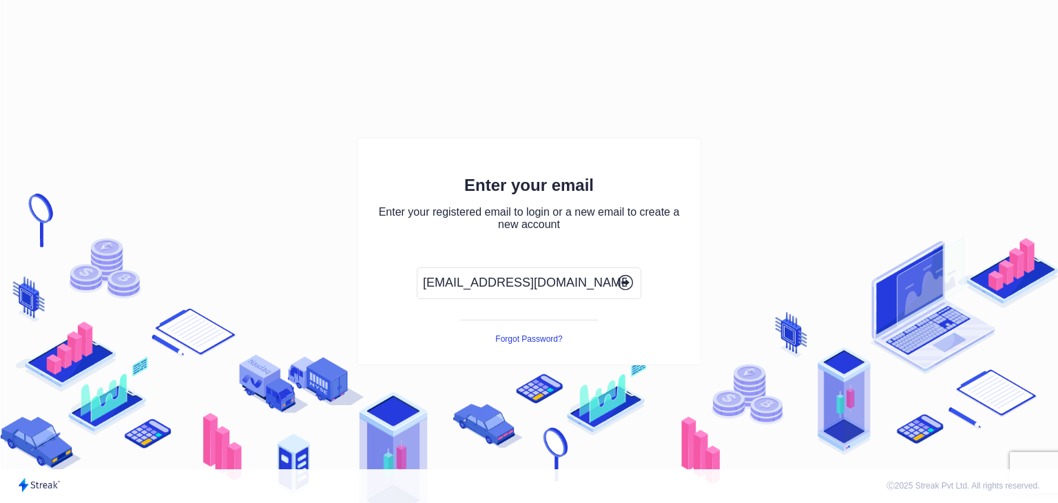
click at [519, 337] on button "Forgot Password?" at bounding box center [528, 339] width 67 height 10
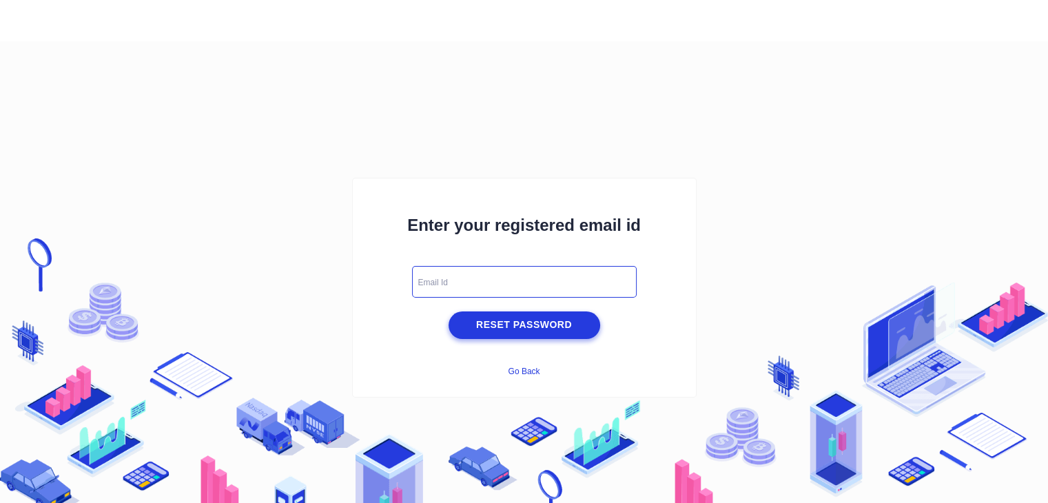
click at [518, 289] on input "text" at bounding box center [524, 282] width 225 height 32
type input "[EMAIL_ADDRESS][DOMAIN_NAME]"
click at [521, 318] on span "Reset Password" at bounding box center [524, 324] width 145 height 17
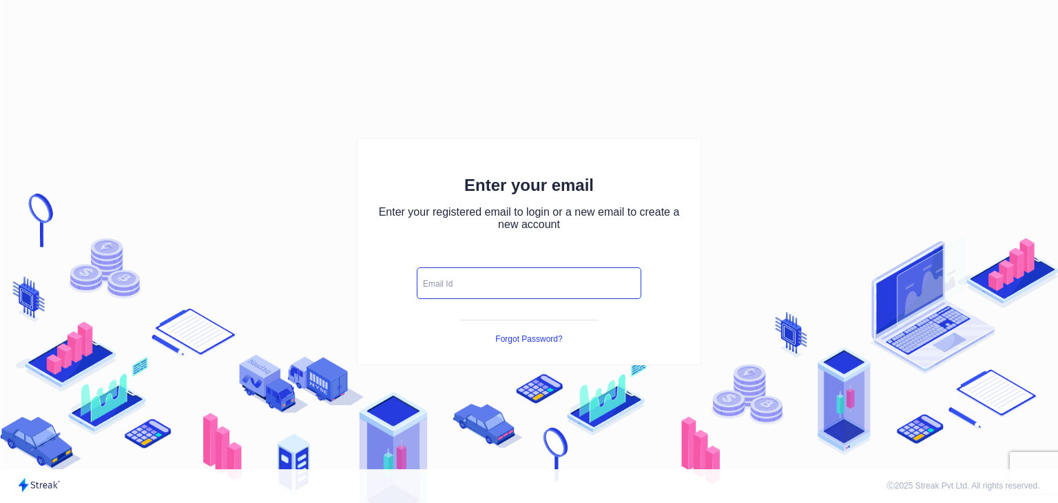
click at [466, 276] on input "text" at bounding box center [529, 283] width 225 height 32
type input "[EMAIL_ADDRESS][DOMAIN_NAME]"
